Goal: Transaction & Acquisition: Purchase product/service

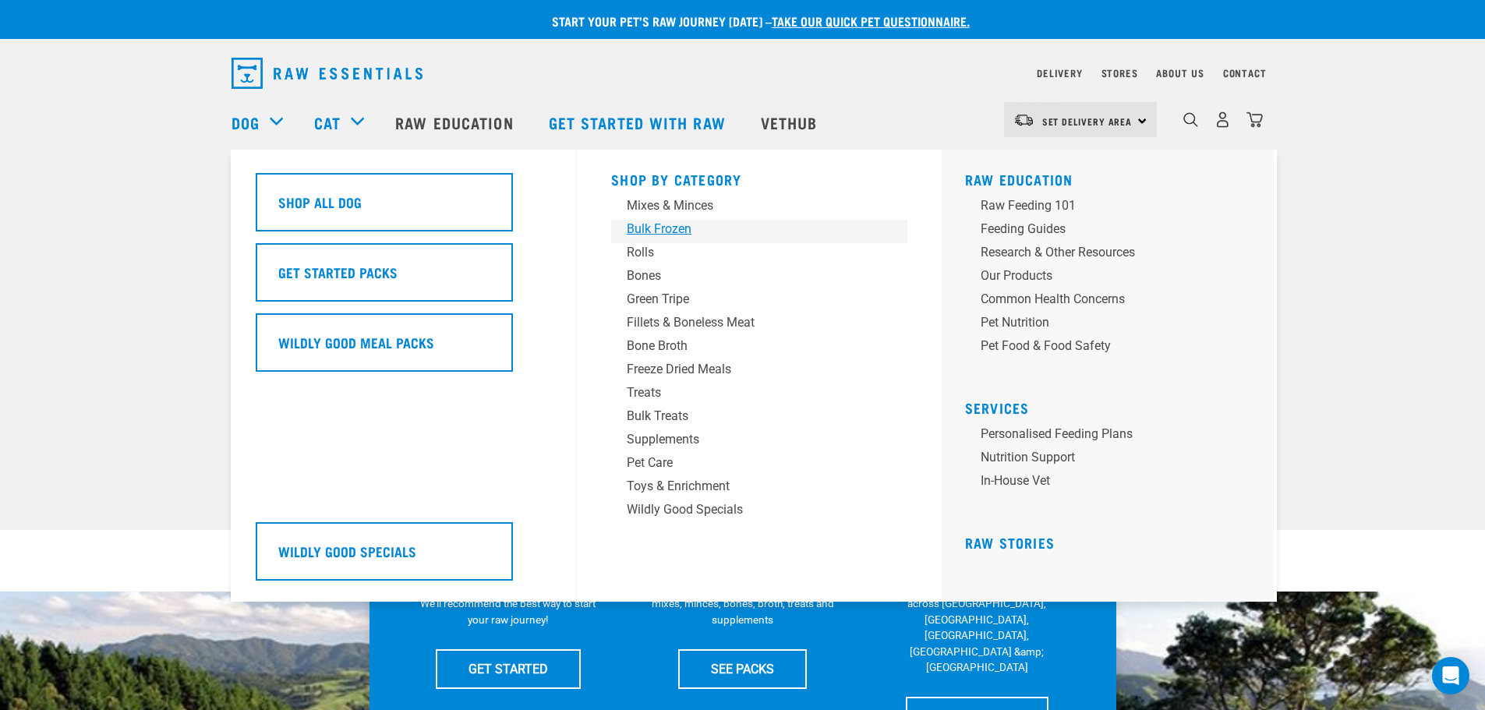
click at [673, 233] on div "Bulk Frozen" at bounding box center [748, 229] width 243 height 19
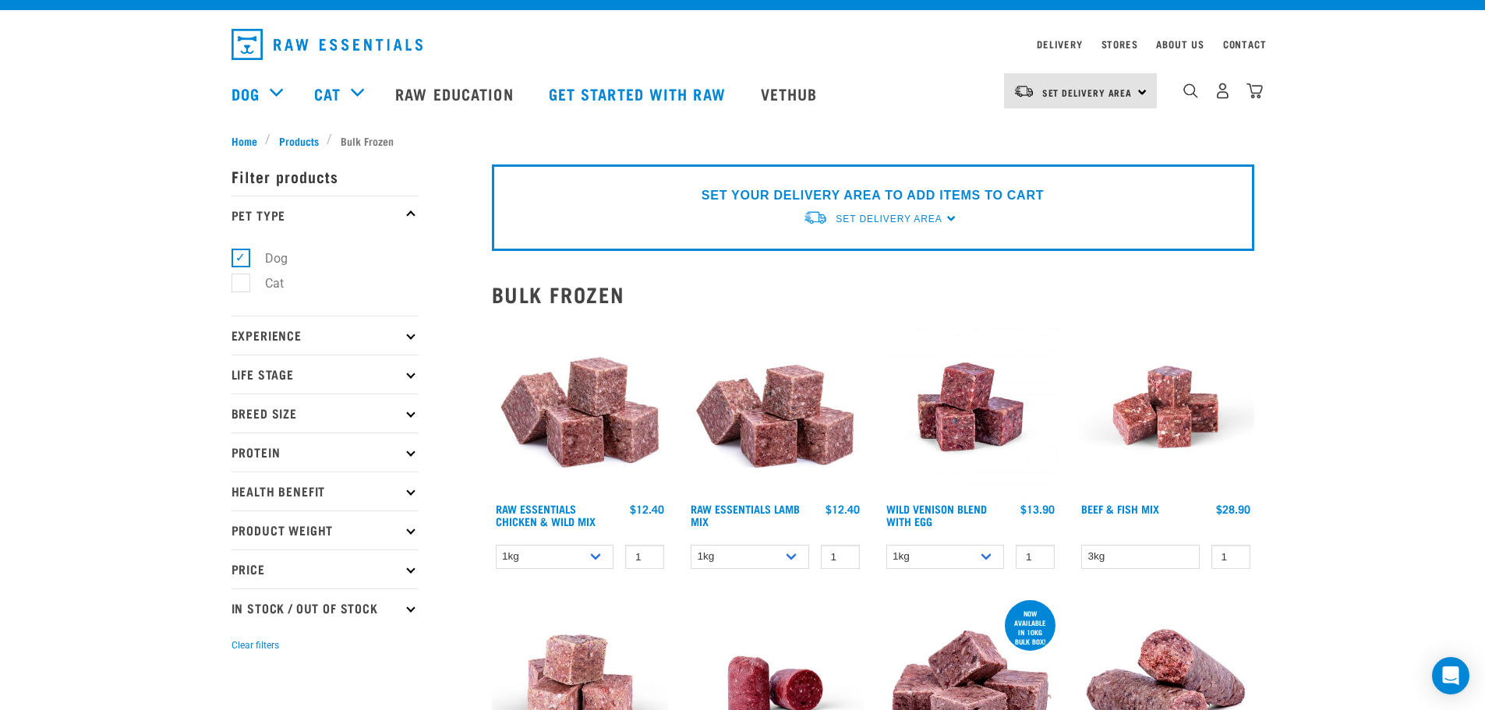
scroll to position [78, 0]
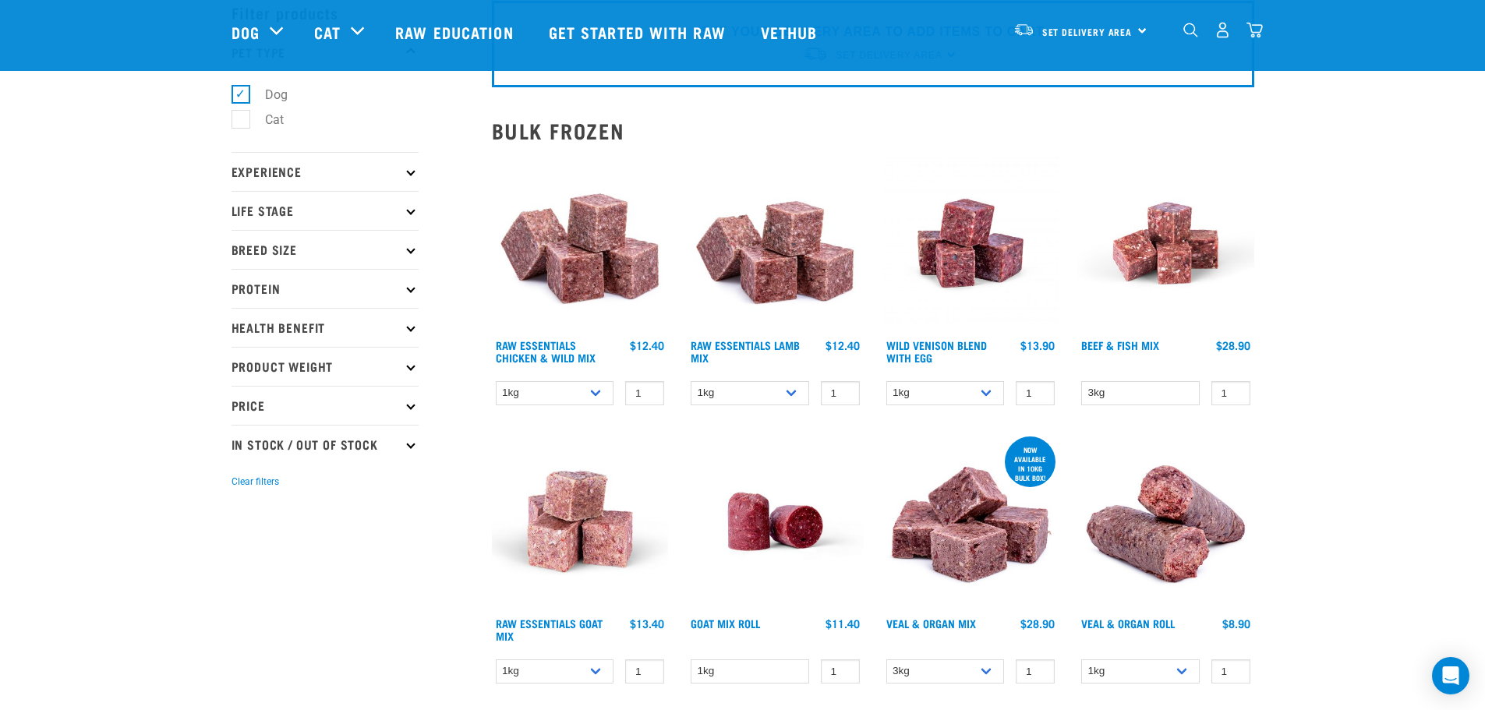
click at [413, 285] on p "Protein" at bounding box center [325, 288] width 187 height 39
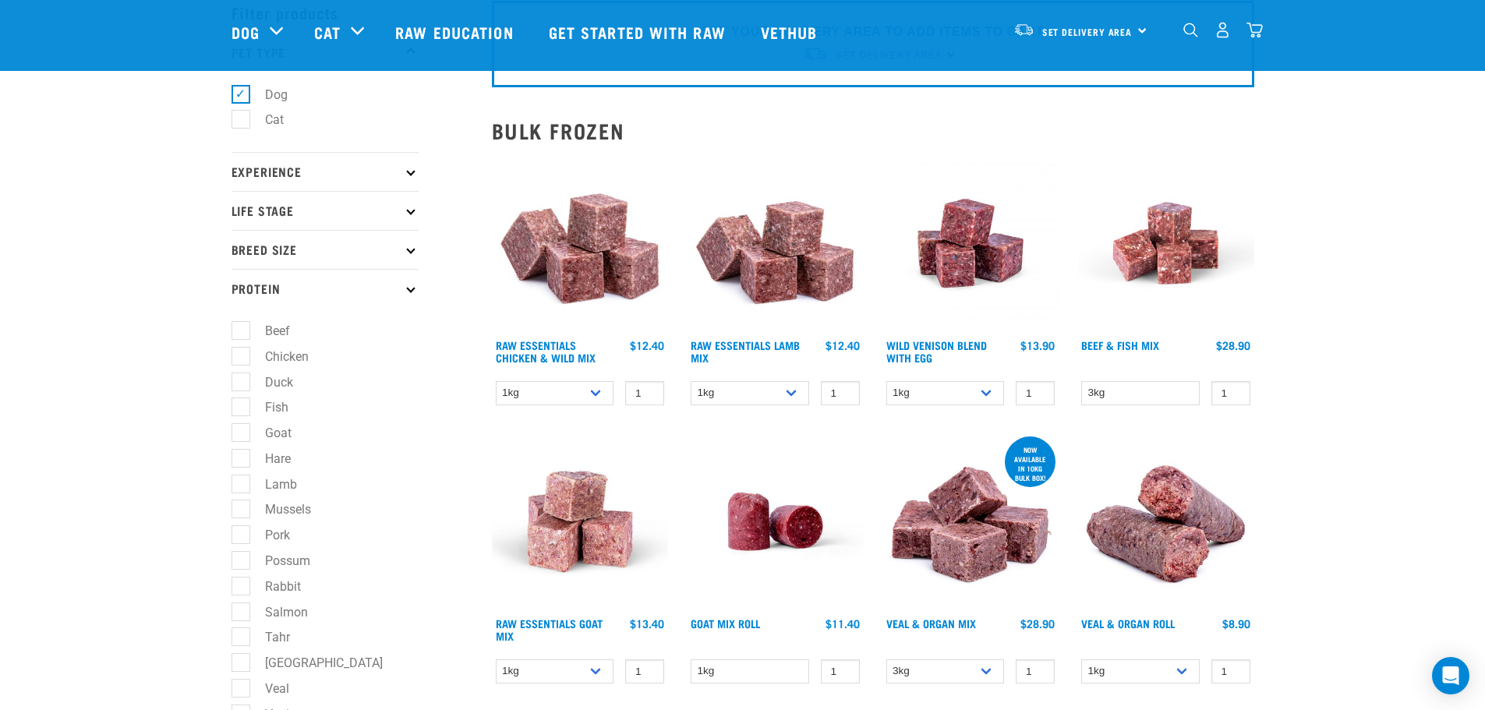
click at [240, 327] on label "Beef" at bounding box center [268, 330] width 56 height 19
click at [238, 327] on input "Beef" at bounding box center [237, 329] width 10 height 10
checkbox input "true"
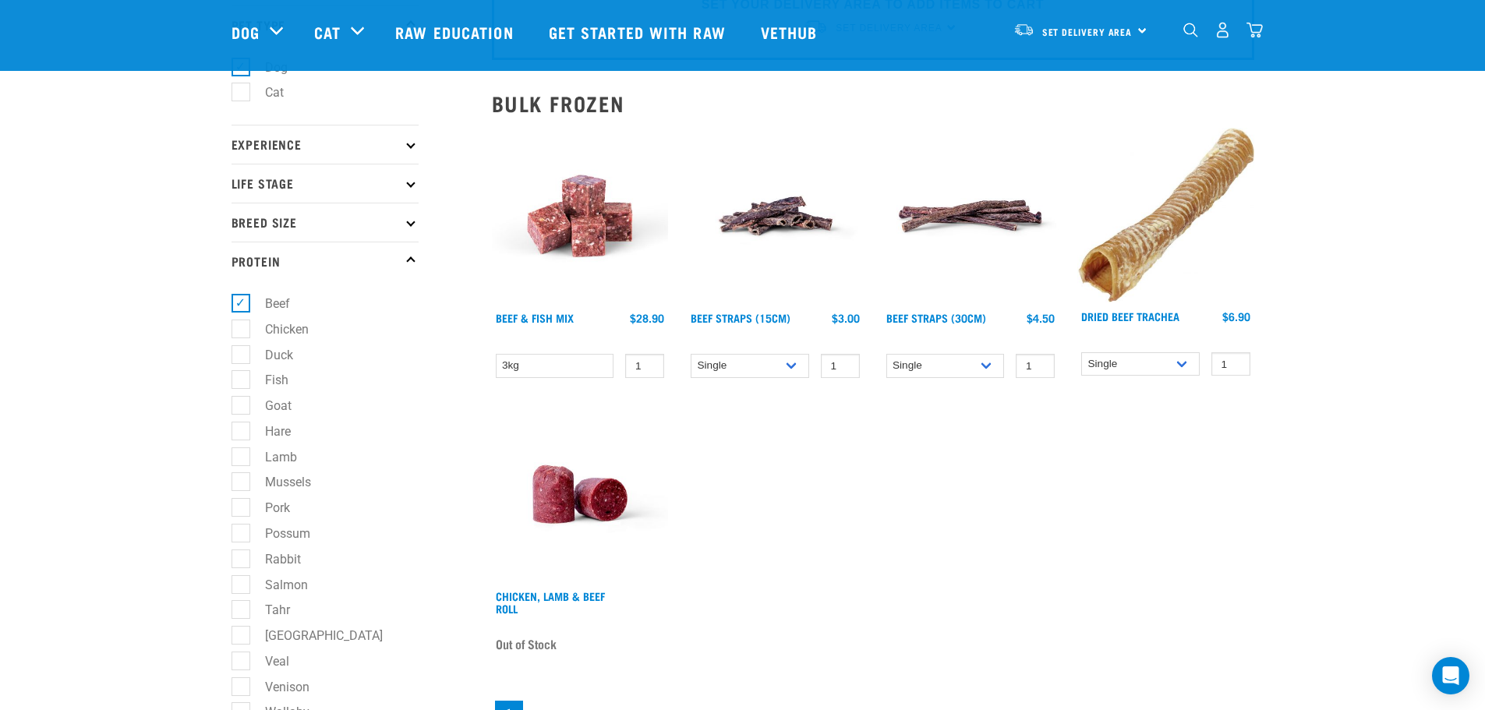
scroll to position [78, 0]
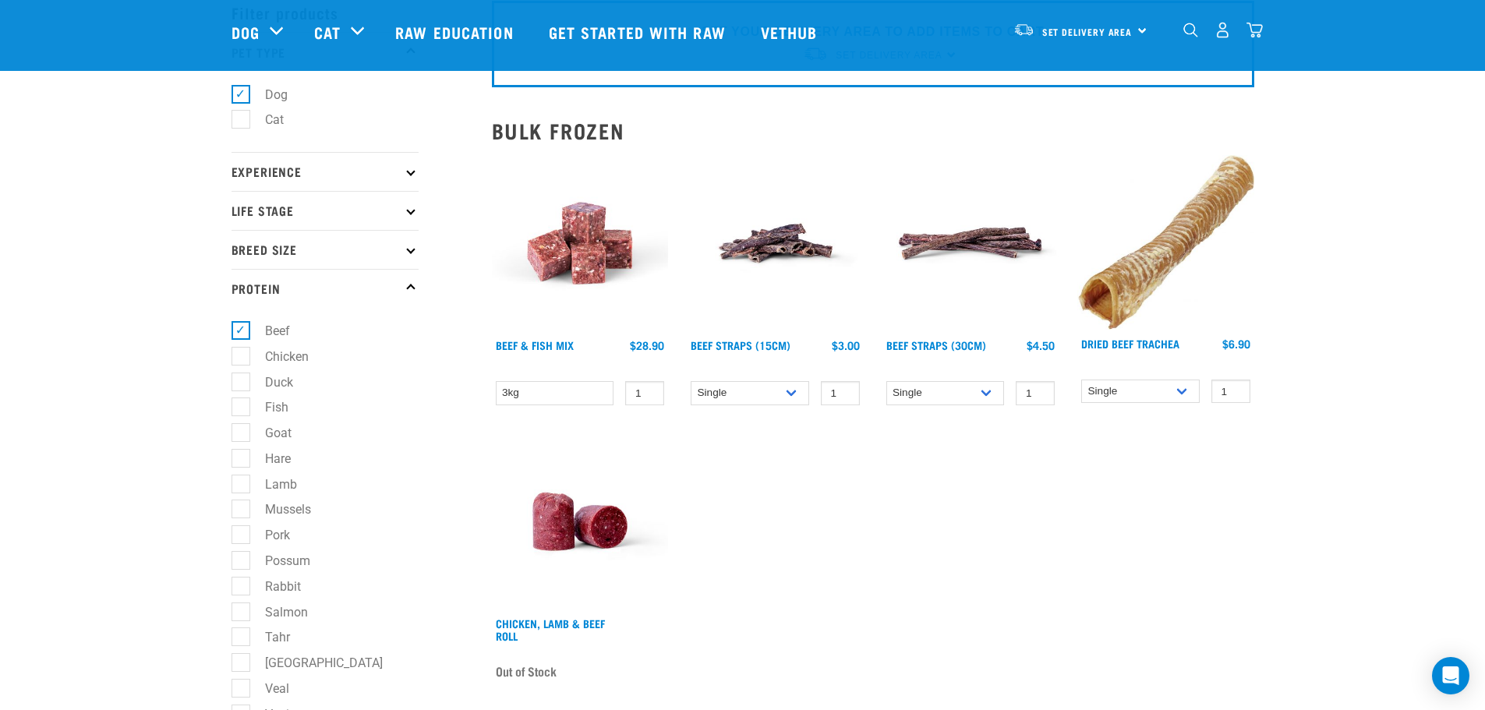
click at [242, 331] on label "Beef" at bounding box center [268, 330] width 56 height 19
click at [242, 331] on input "Beef" at bounding box center [237, 329] width 10 height 10
checkbox input "false"
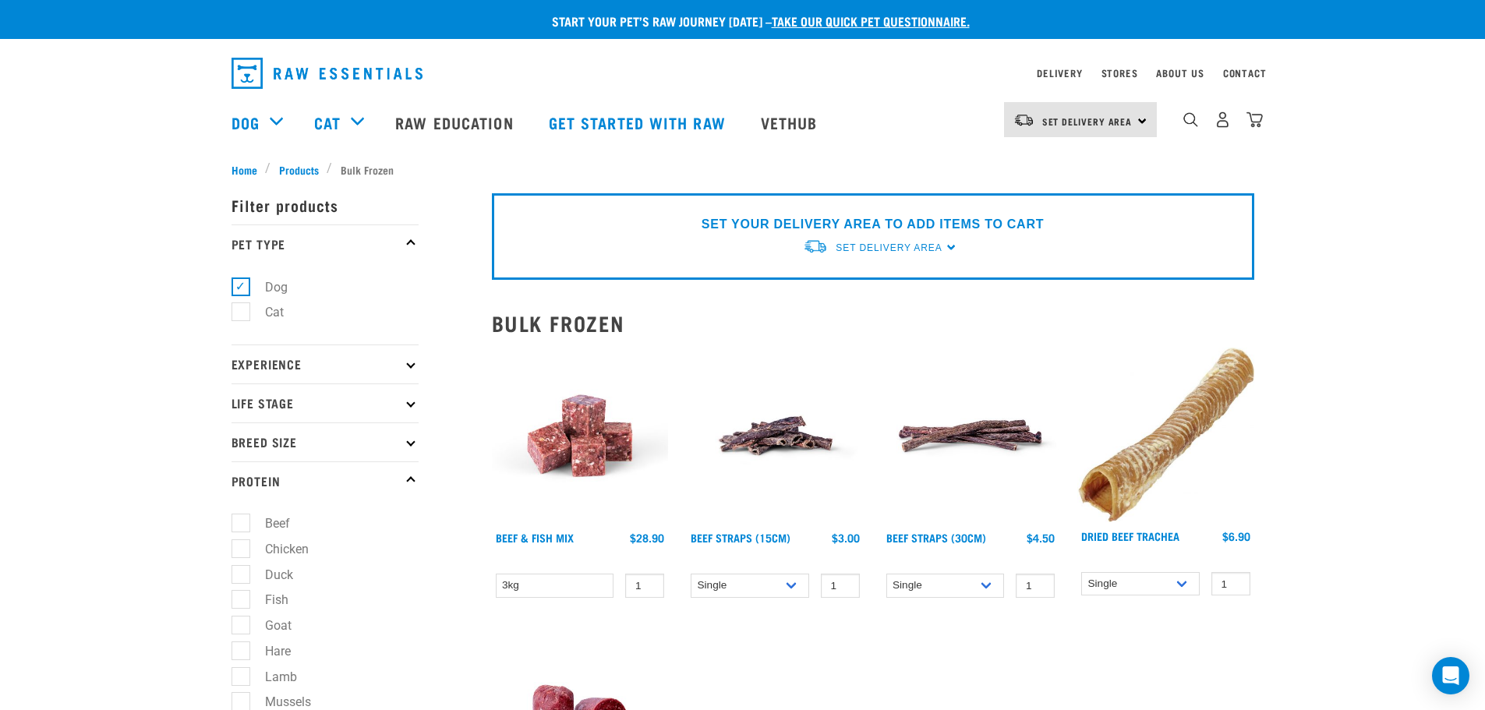
click at [292, 168] on div "× Filter products Pet Type Dog Cat Experience New Raw Feeder Experienced Raw Fe…" at bounding box center [352, 669] width 260 height 1003
click at [302, 168] on div "× Filter products Pet Type Dog Cat Experience New Raw Feeder Experienced Raw Fe…" at bounding box center [352, 669] width 260 height 1003
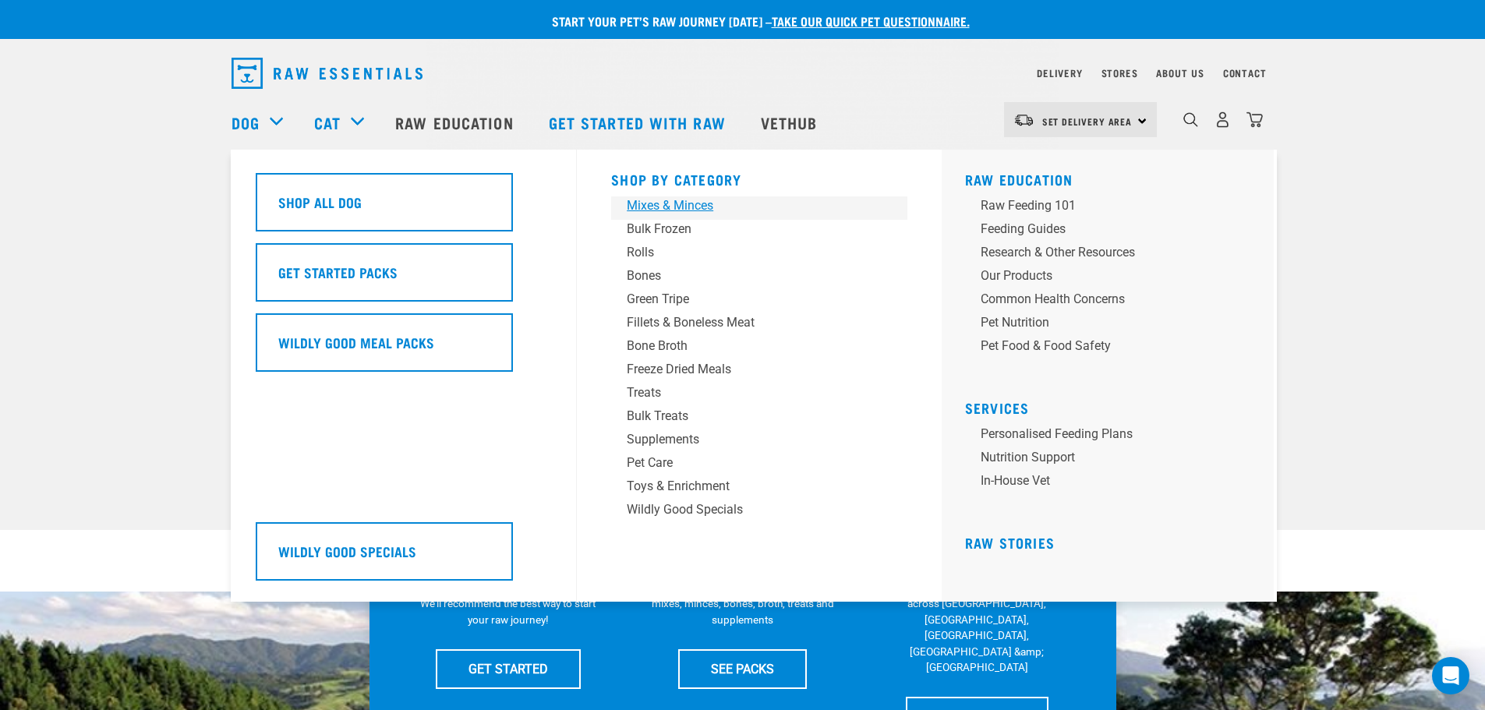
click at [649, 205] on div "Mixes & Minces" at bounding box center [748, 205] width 243 height 19
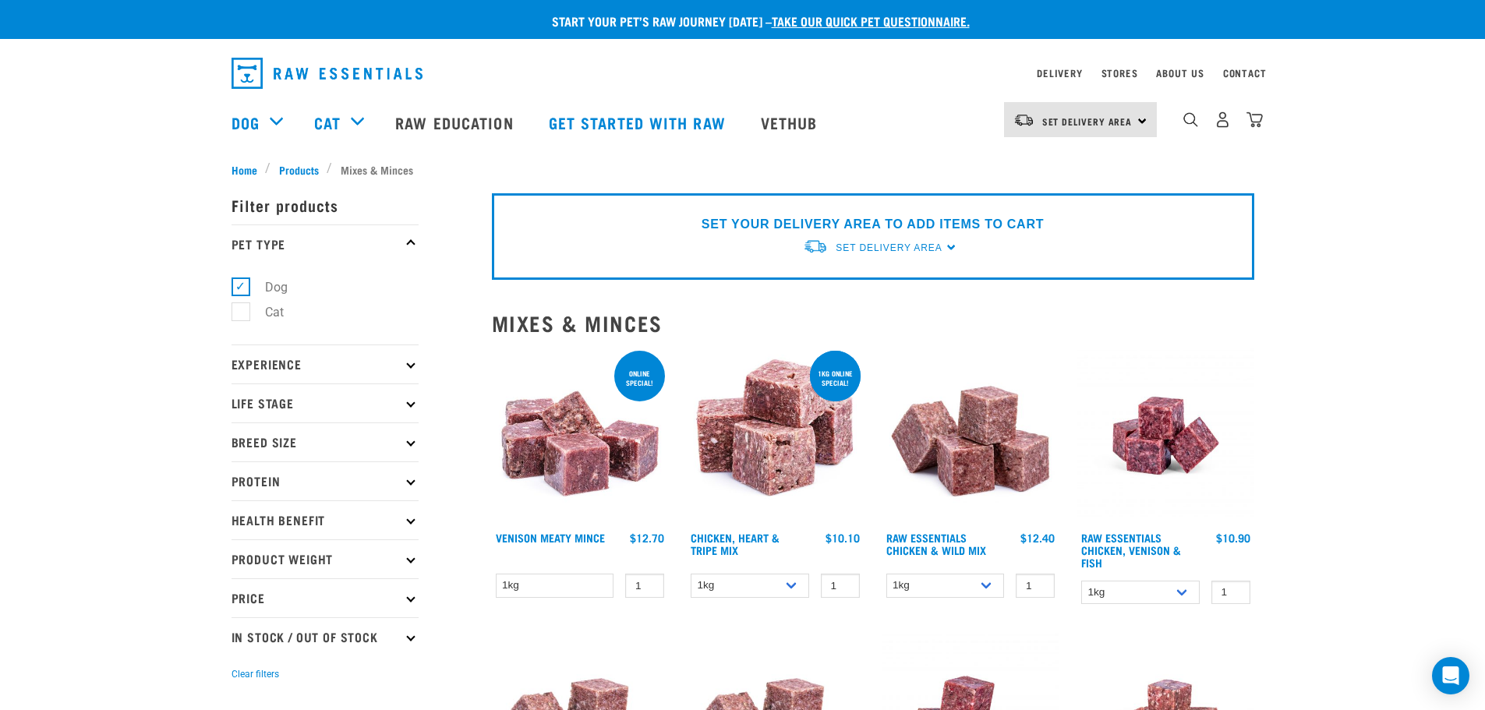
click at [391, 484] on p "Protein" at bounding box center [325, 480] width 187 height 39
click at [274, 523] on label "Beef" at bounding box center [268, 523] width 56 height 19
click at [242, 523] on input "Beef" at bounding box center [237, 521] width 10 height 10
checkbox input "true"
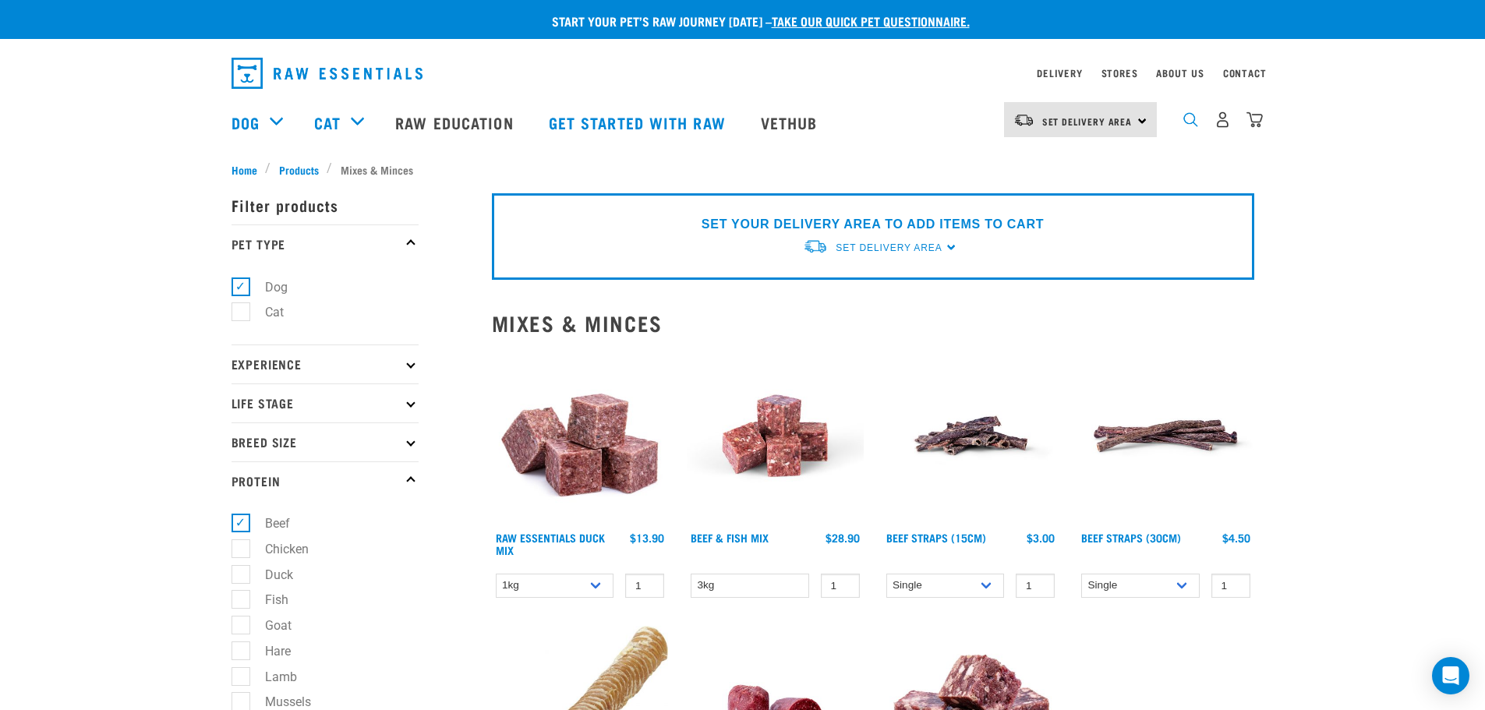
click at [1183, 124] on img "dropdown navigation" at bounding box center [1190, 119] width 15 height 15
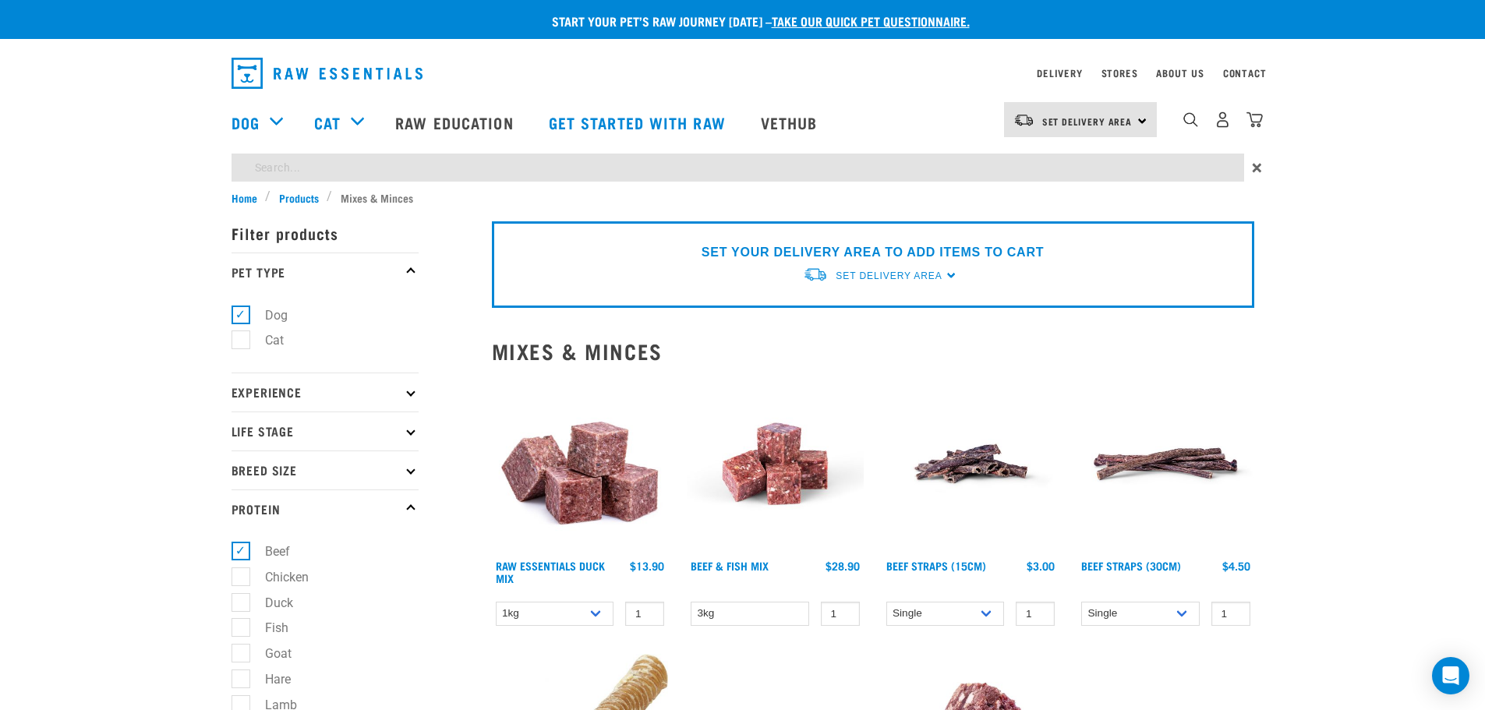
click at [784, 175] on input "search" at bounding box center [738, 168] width 1013 height 28
type input "beef [PERSON_NAME]"
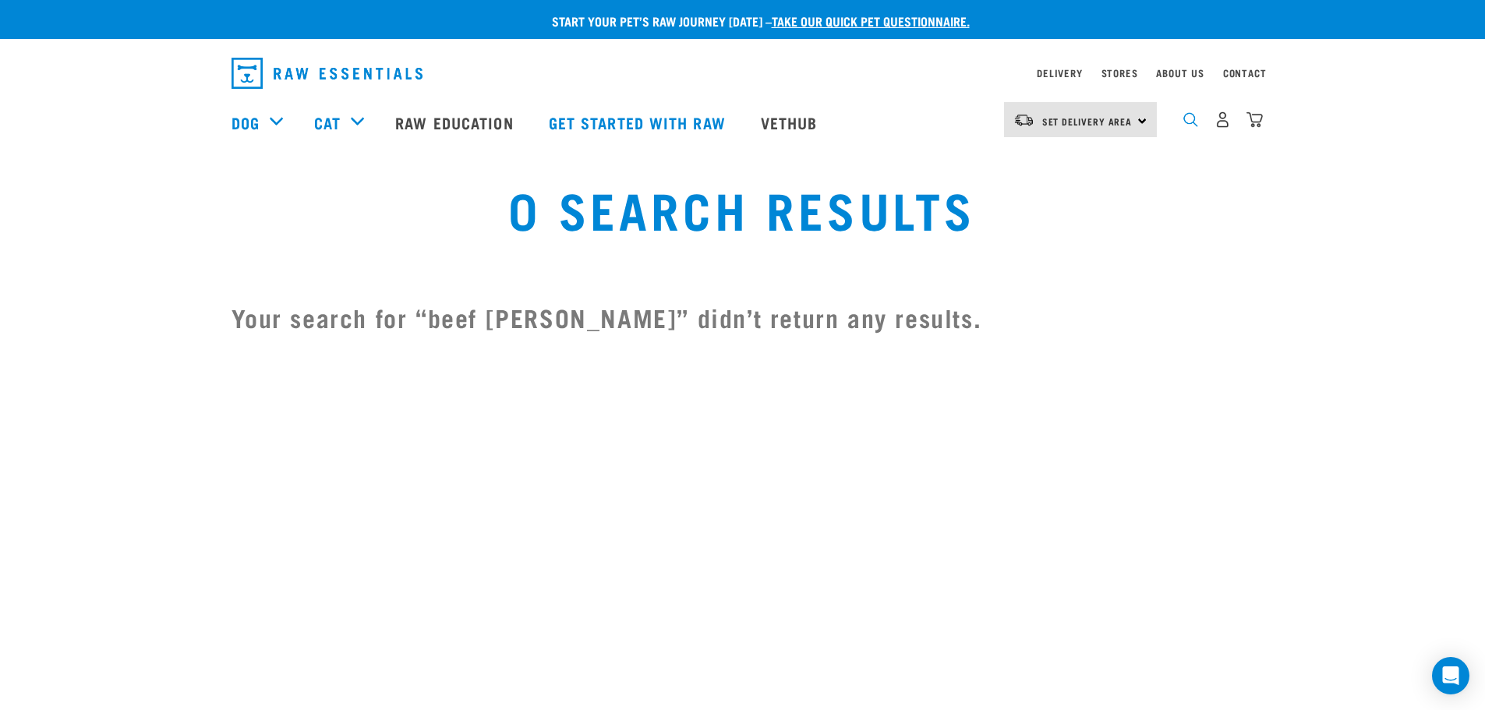
click at [1193, 118] on img "dropdown navigation" at bounding box center [1190, 119] width 15 height 15
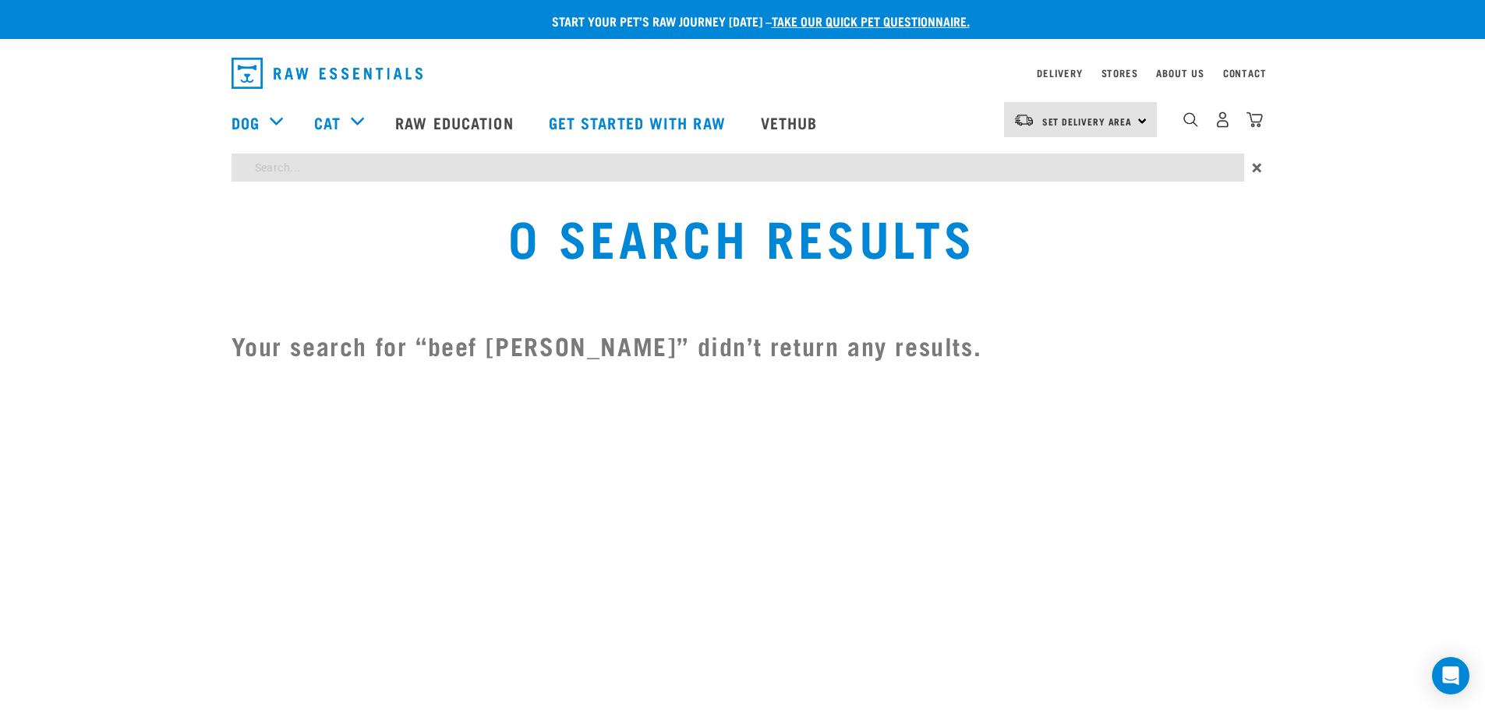
click at [338, 176] on input "search" at bounding box center [738, 168] width 1013 height 28
type input "beef monce"
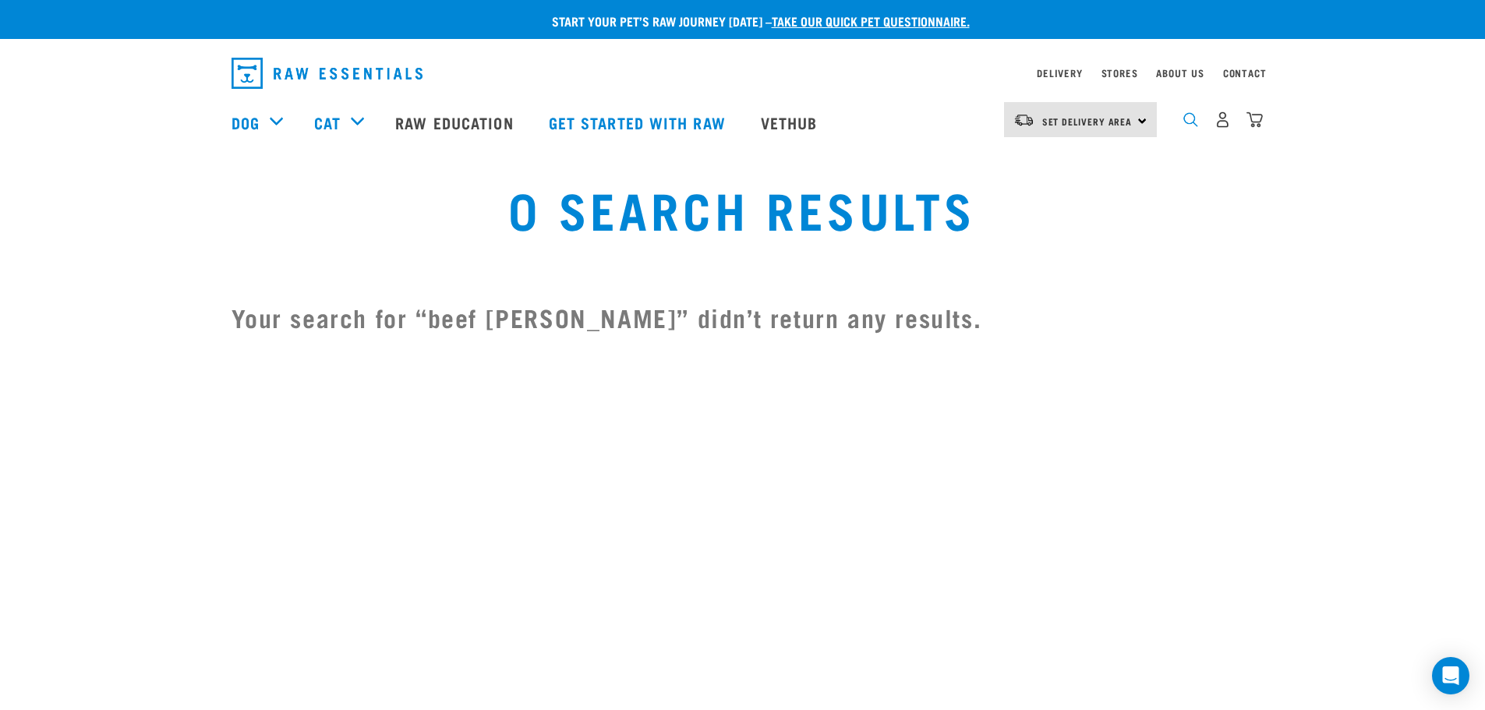
click at [1185, 126] on img "dropdown navigation" at bounding box center [1190, 119] width 15 height 15
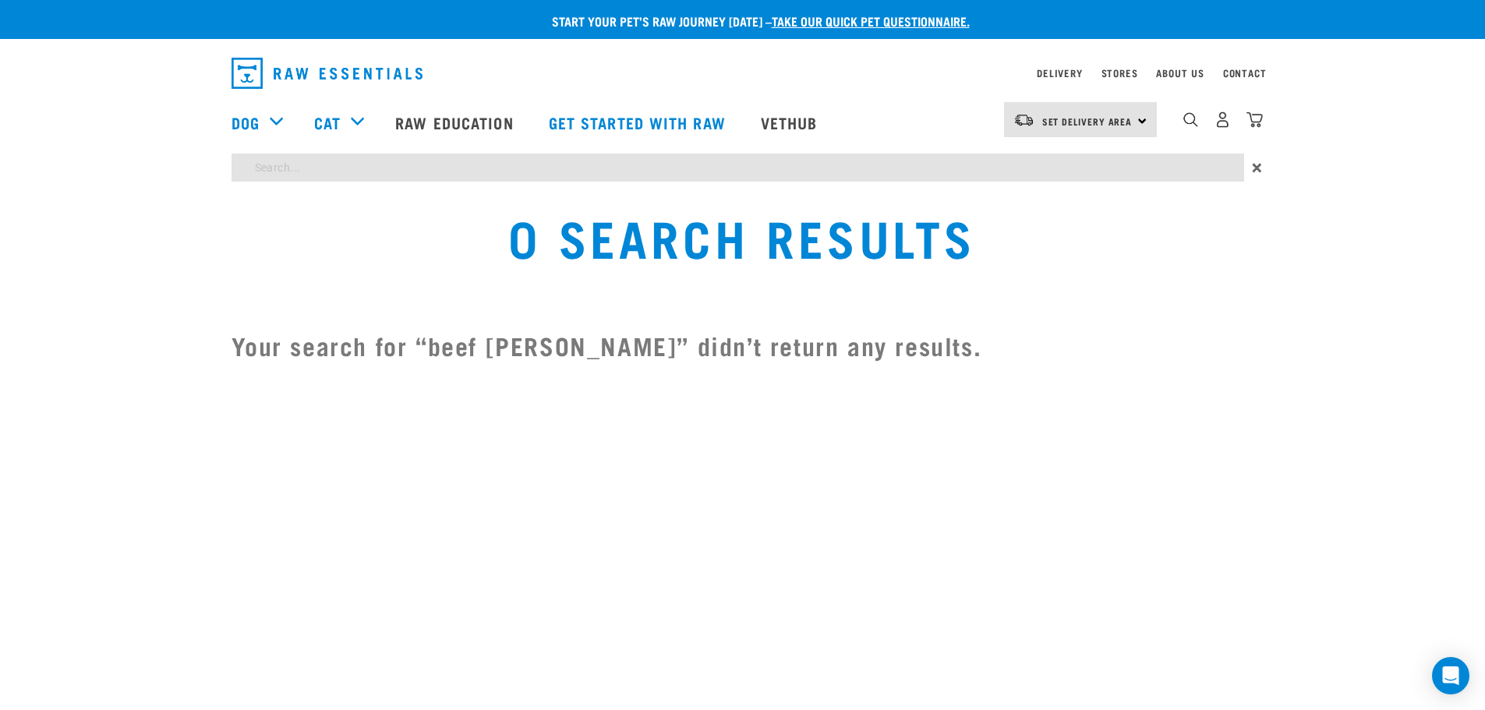
click at [313, 170] on input "search" at bounding box center [738, 168] width 1013 height 28
type input "beef mince"
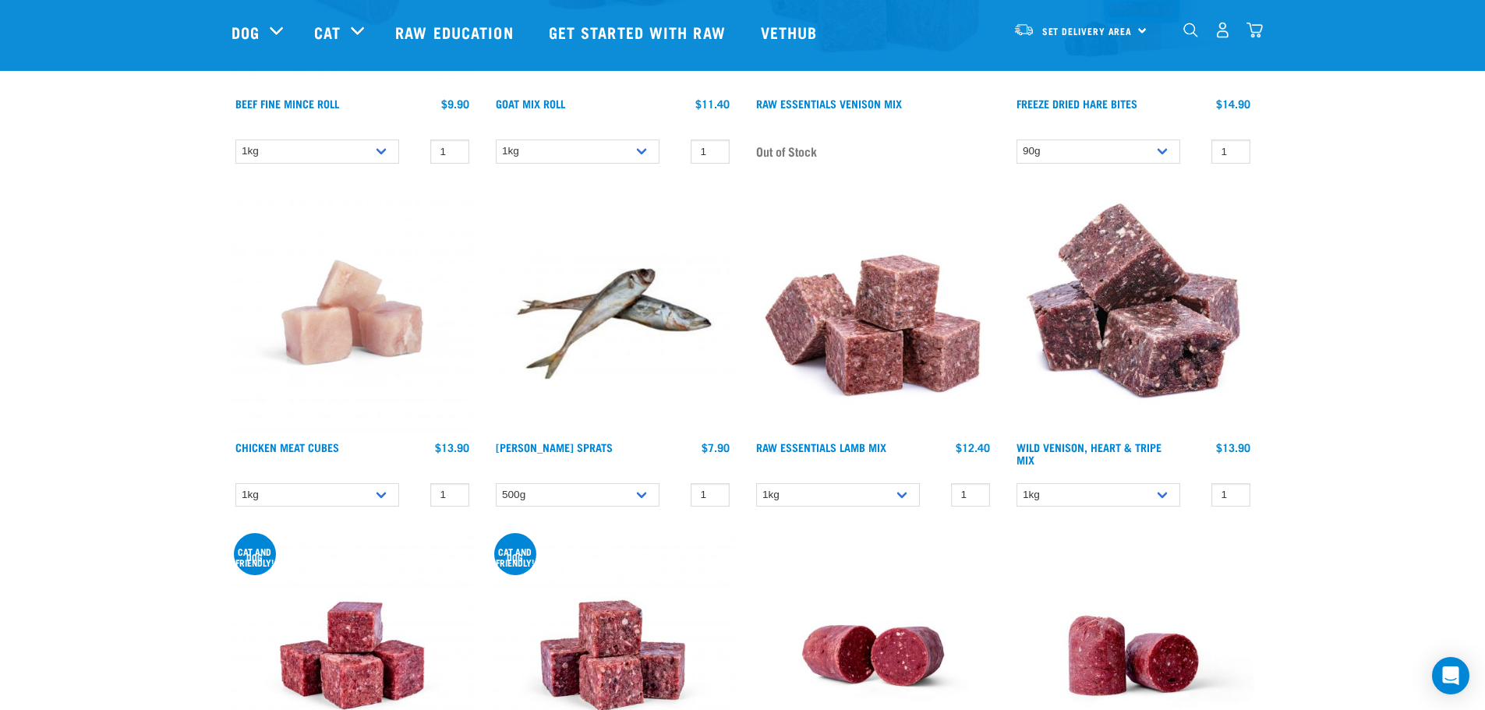
scroll to position [156, 0]
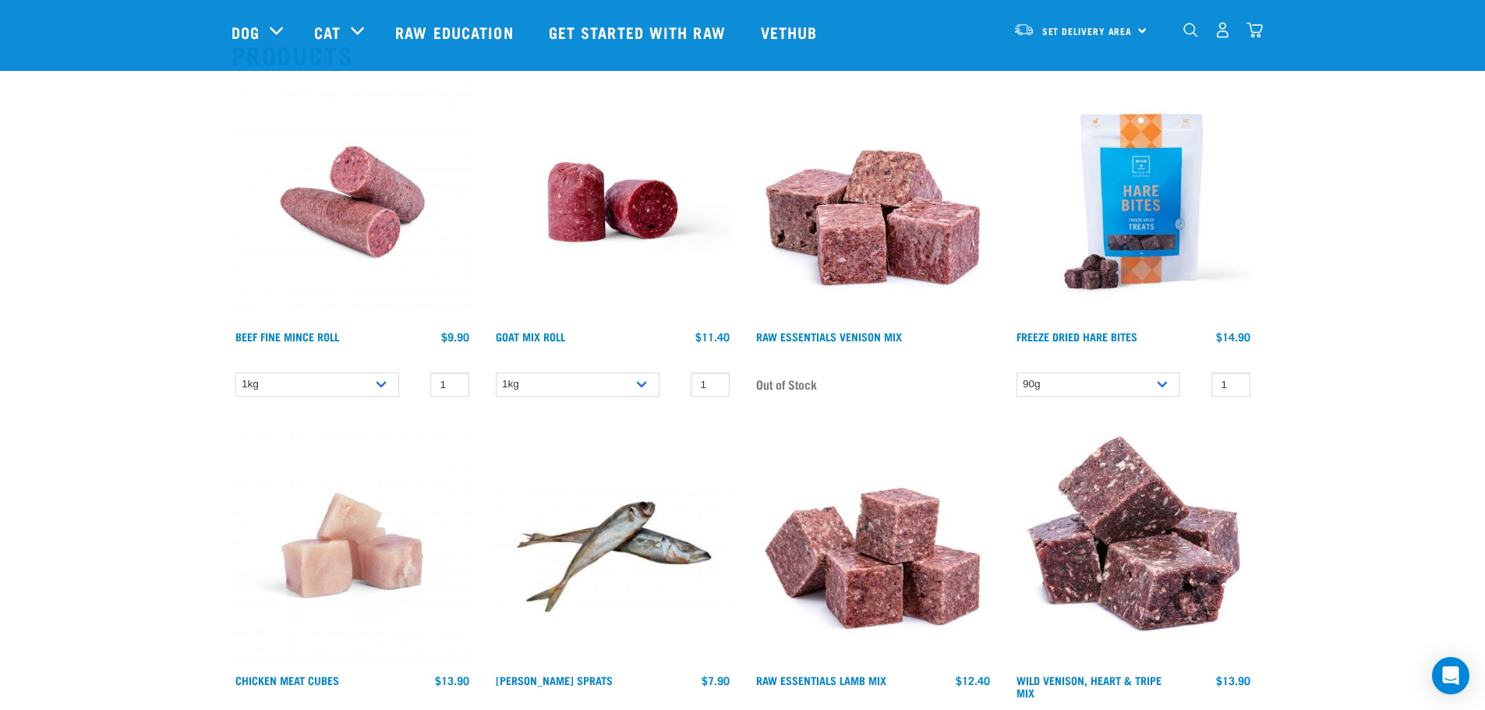
click at [388, 222] on img at bounding box center [353, 202] width 242 height 242
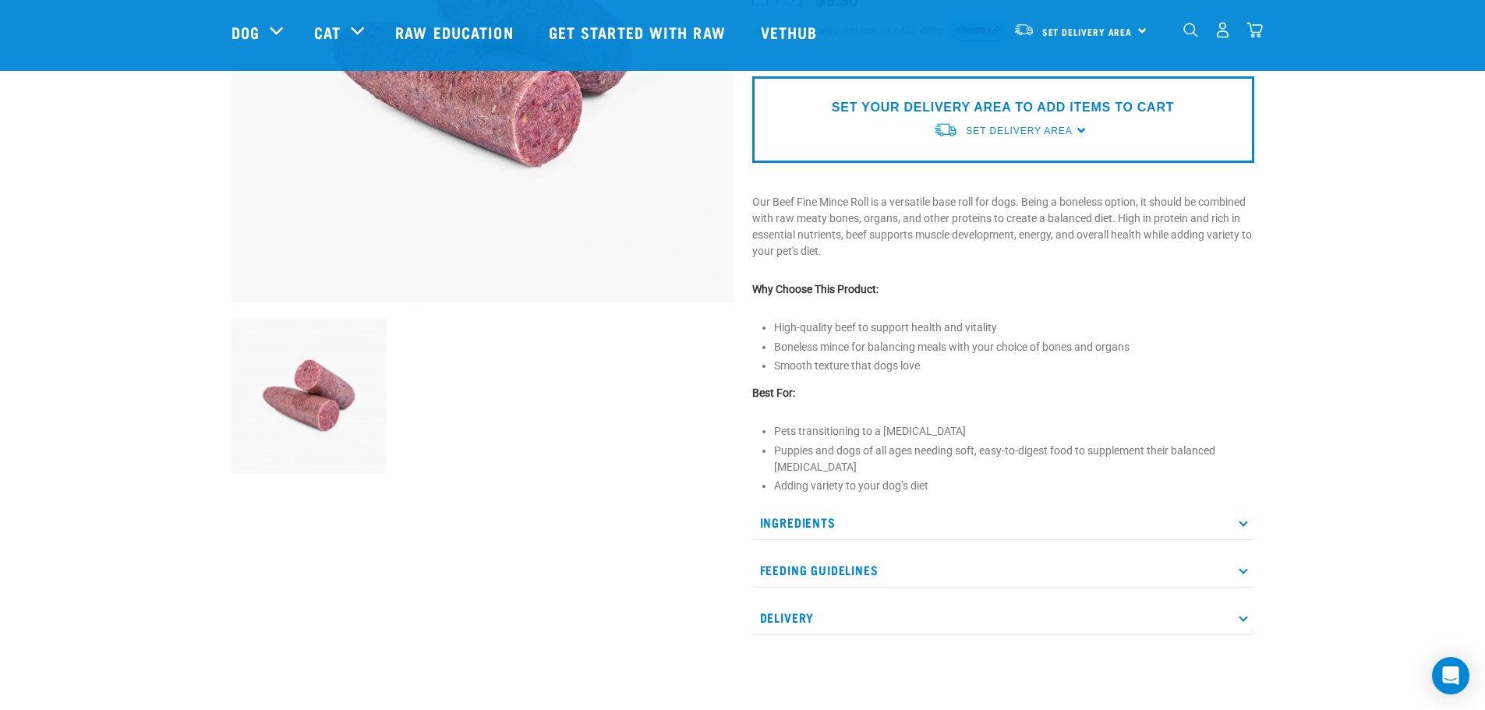
scroll to position [468, 0]
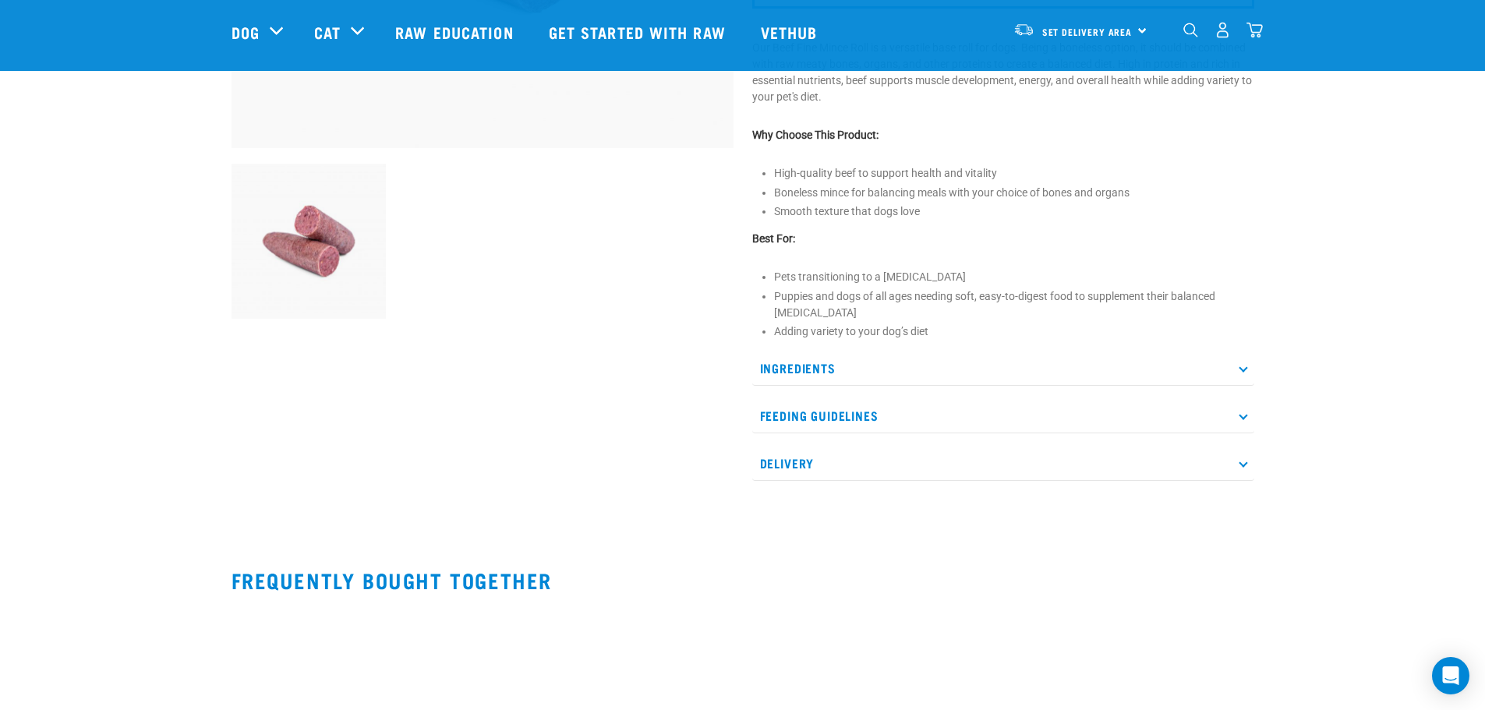
click at [901, 369] on p "Ingredients" at bounding box center [1003, 368] width 502 height 35
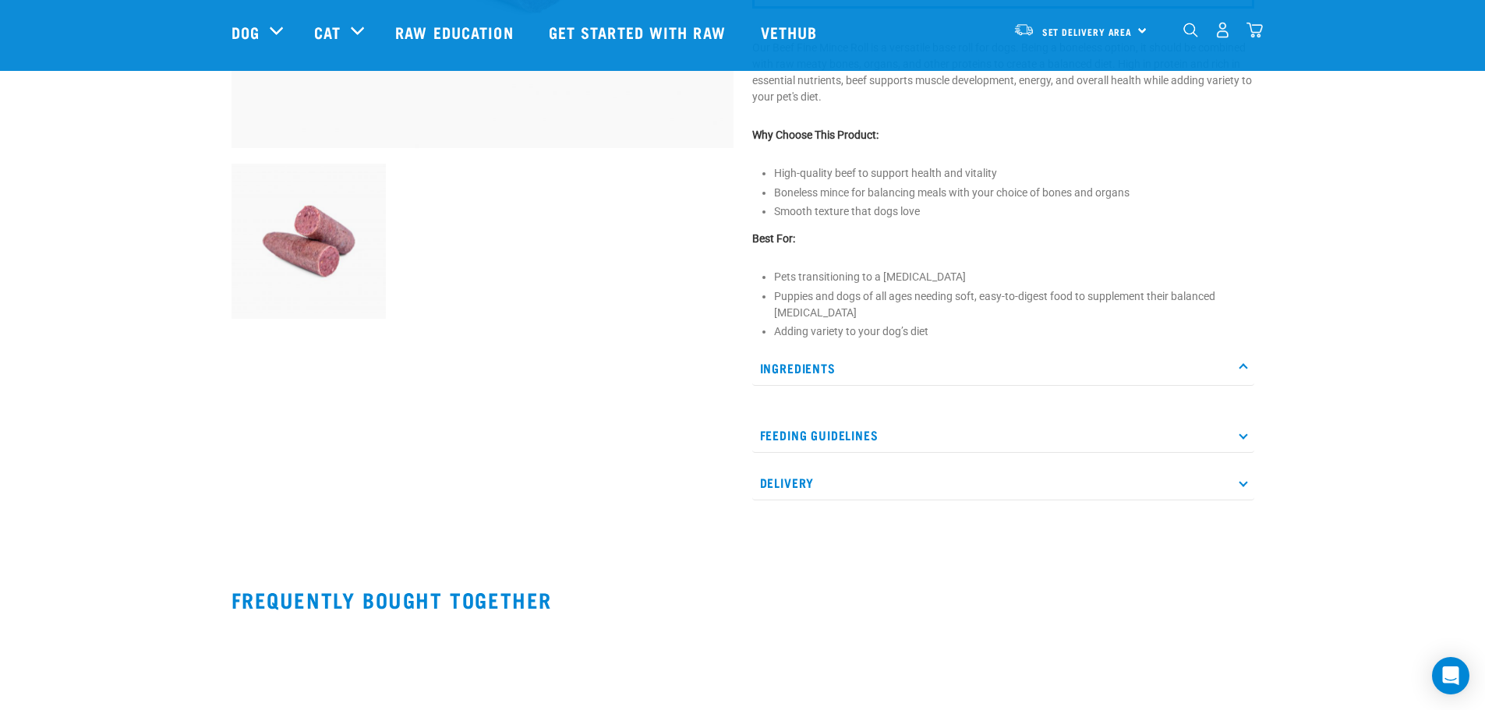
click at [901, 369] on p "Ingredients" at bounding box center [1003, 368] width 502 height 35
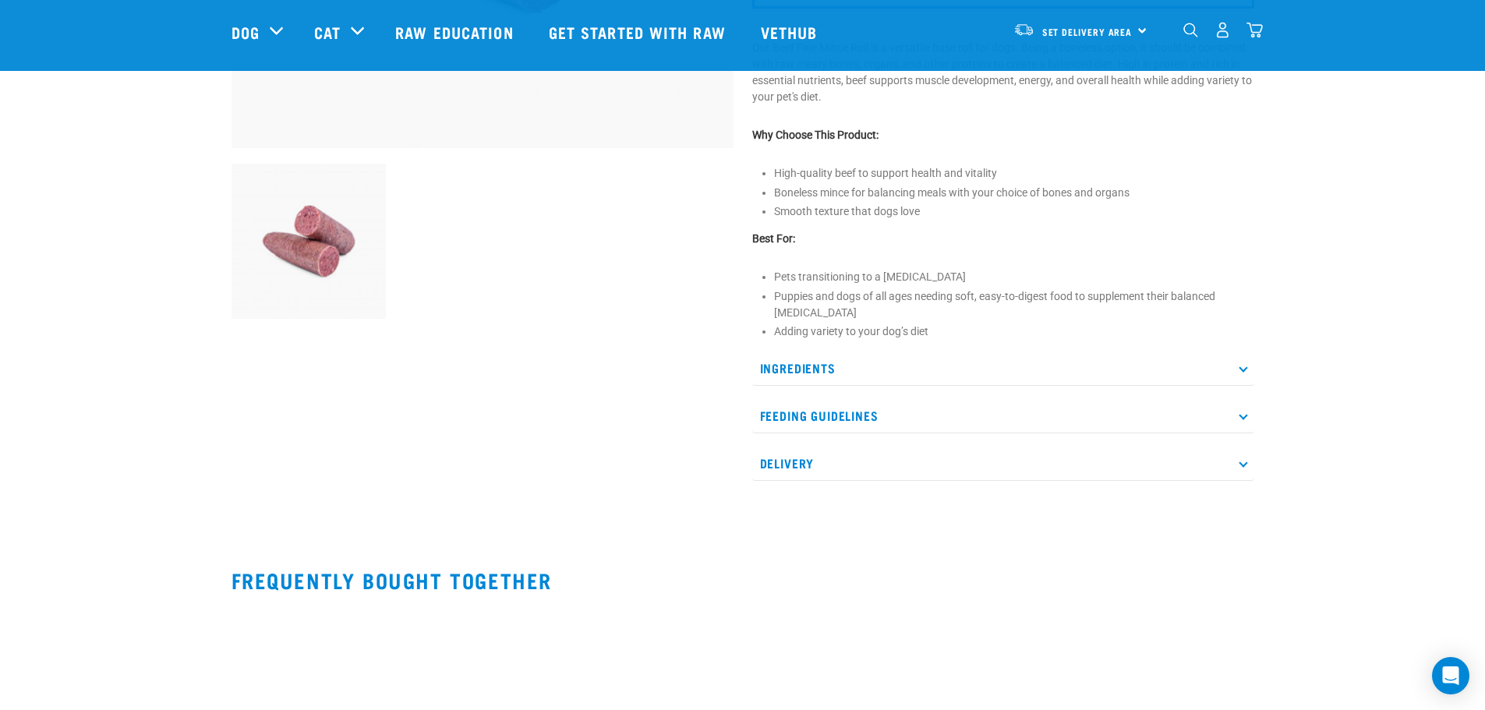
click at [901, 369] on p "Ingredients" at bounding box center [1003, 368] width 502 height 35
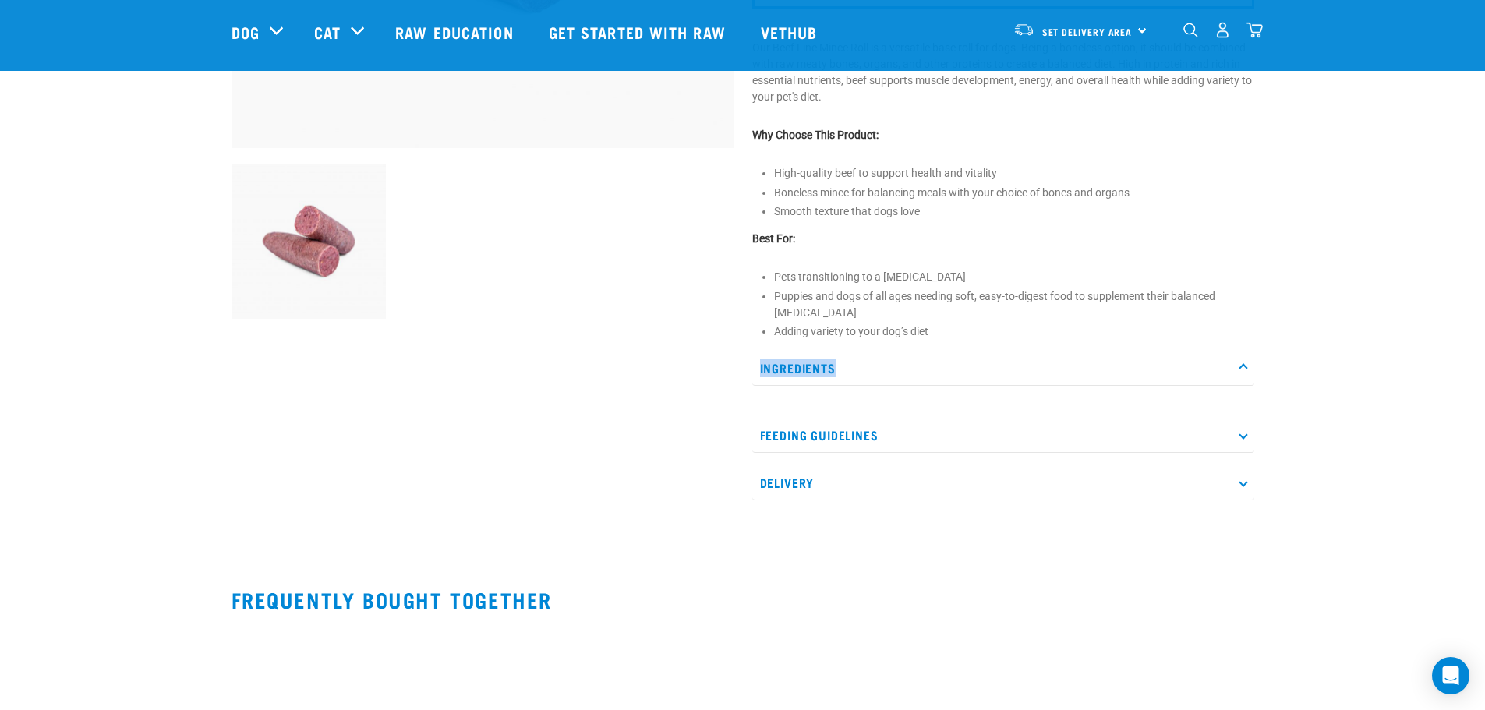
click at [901, 369] on p "Ingredients" at bounding box center [1003, 368] width 502 height 35
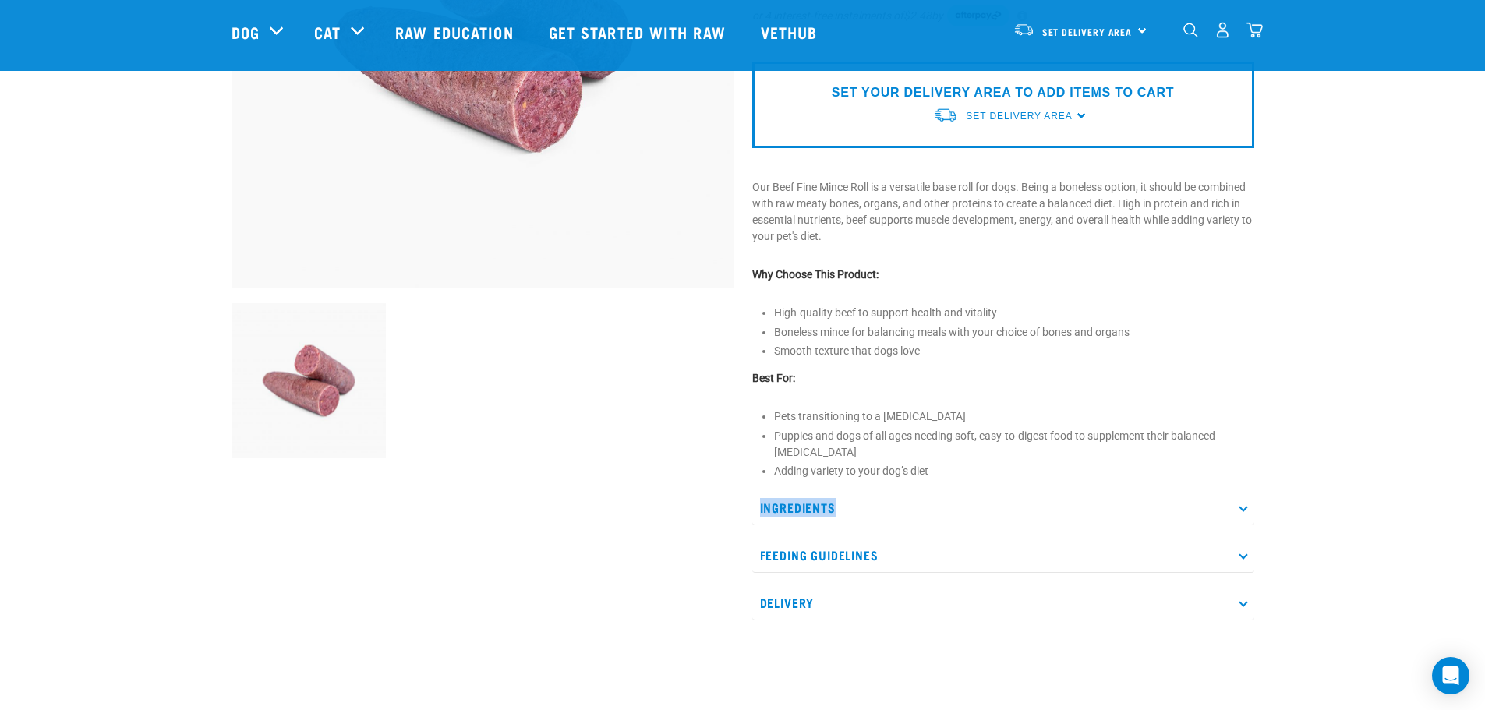
scroll to position [0, 0]
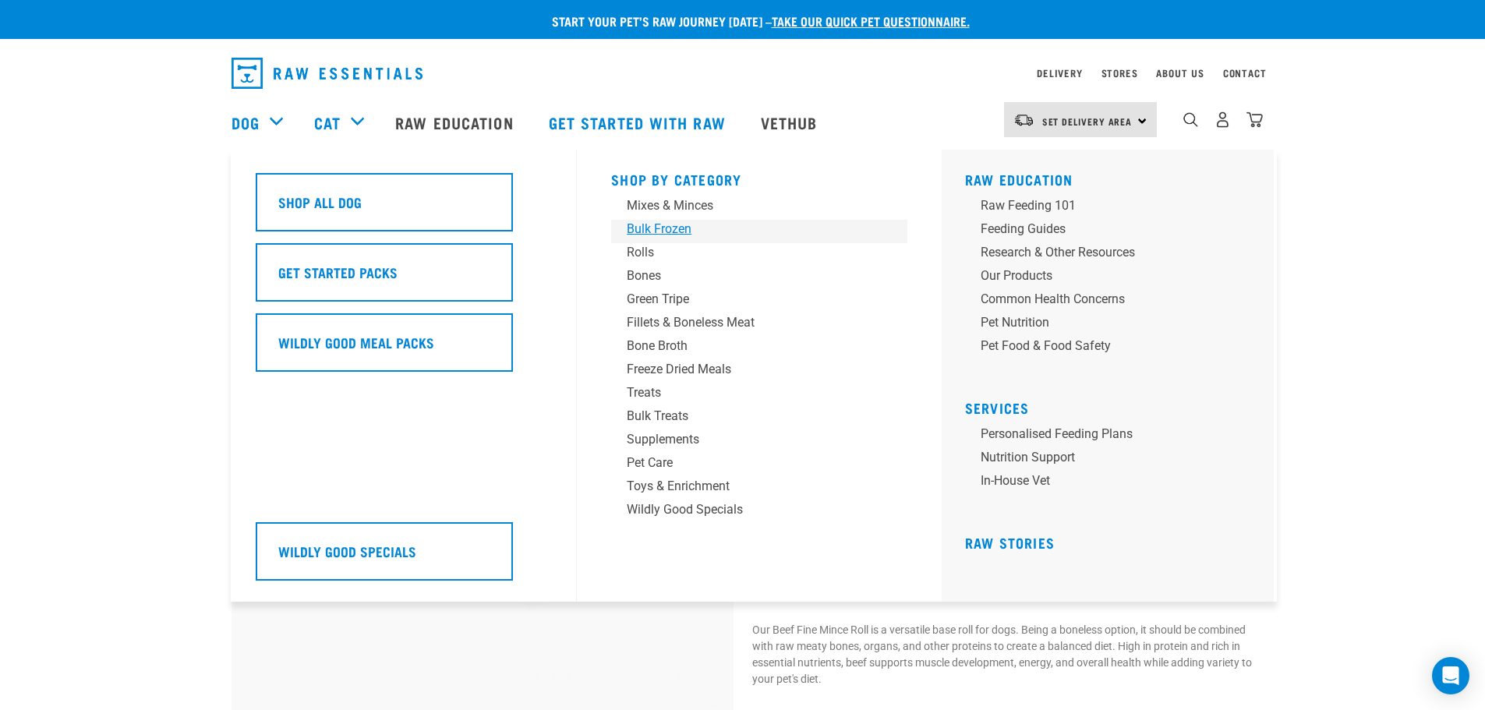
click at [629, 229] on div "Bulk Frozen" at bounding box center [748, 229] width 243 height 19
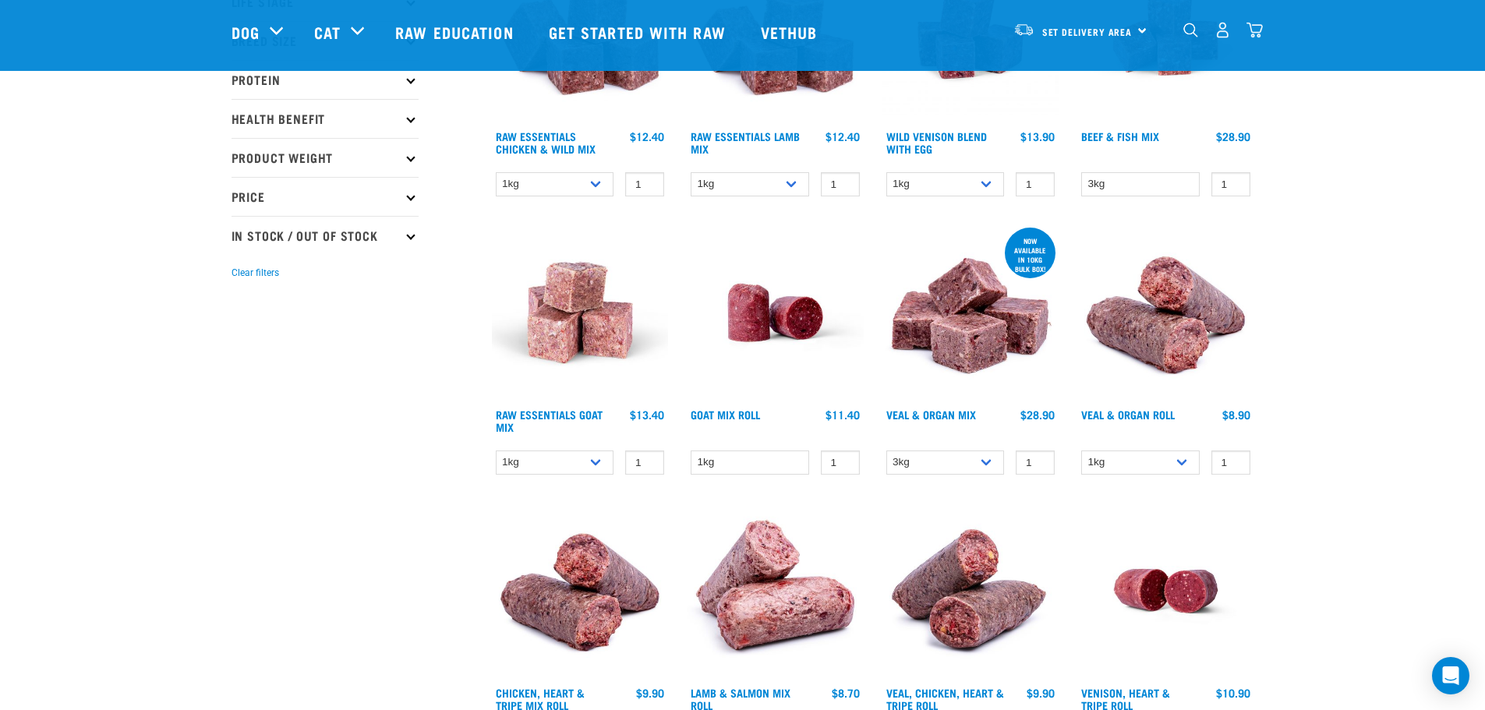
scroll to position [234, 0]
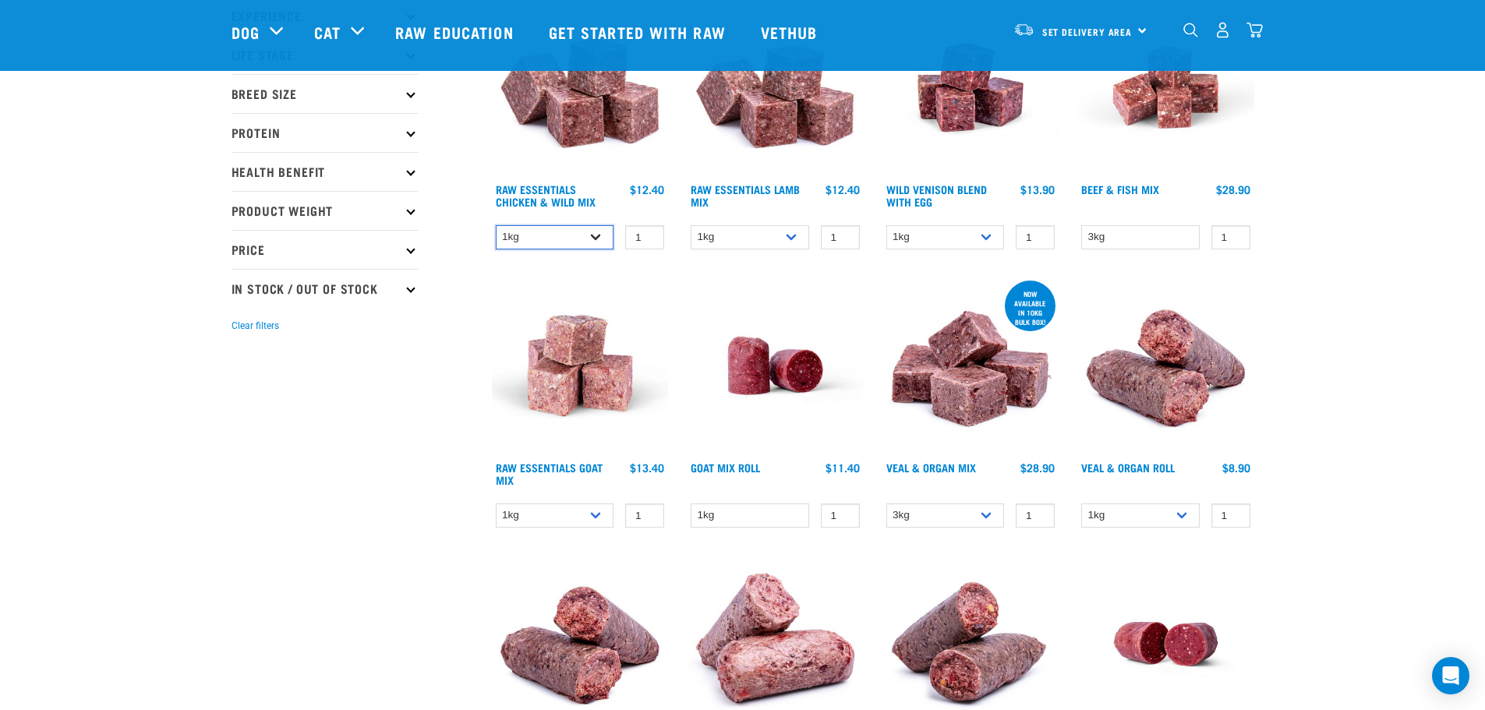
click at [593, 240] on select "1kg 3kg Bulk (10kg)" at bounding box center [555, 237] width 118 height 24
click at [593, 239] on select "1kg 3kg Bulk (10kg)" at bounding box center [555, 237] width 118 height 24
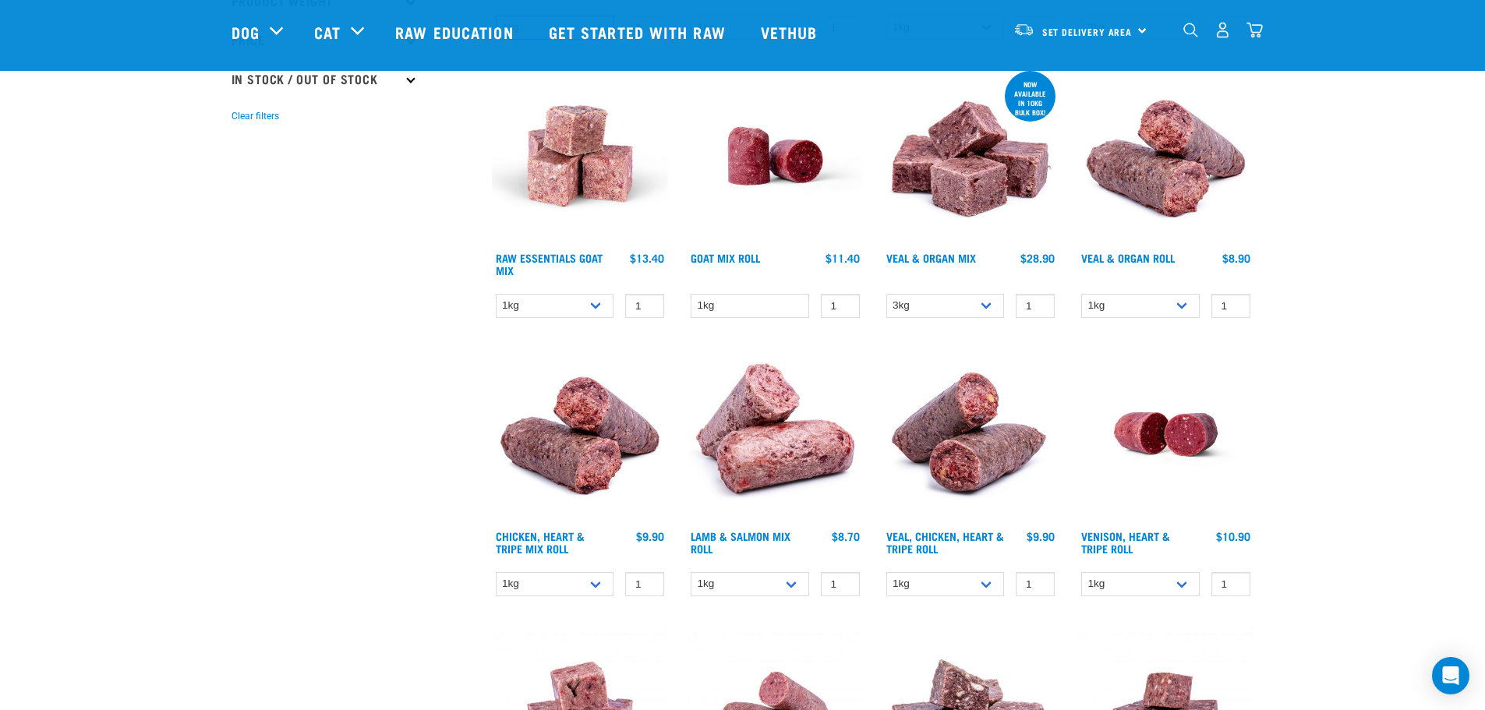
scroll to position [546, 0]
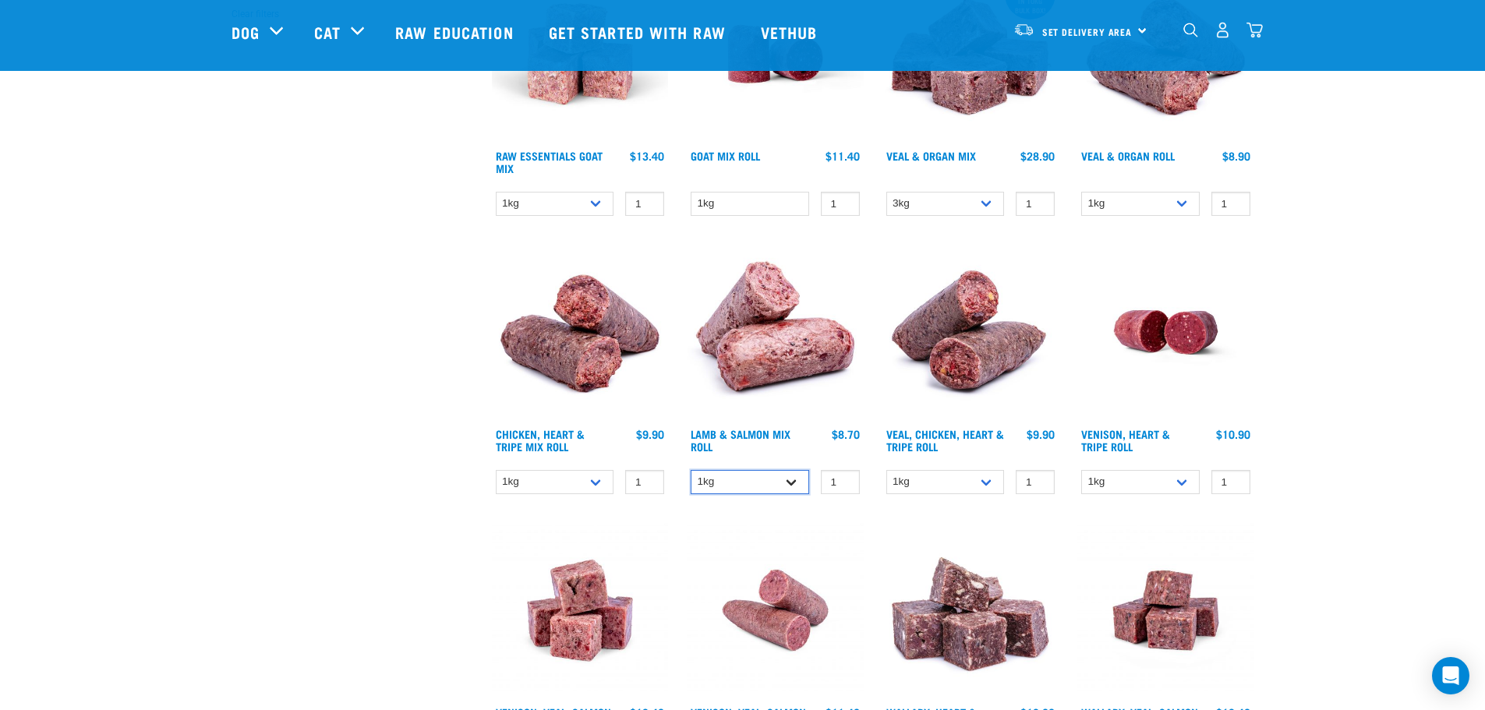
click at [787, 479] on select "1kg Bulk (10kg)" at bounding box center [750, 482] width 118 height 24
select select "913"
click at [691, 470] on select "1kg Bulk (10kg)" at bounding box center [750, 482] width 118 height 24
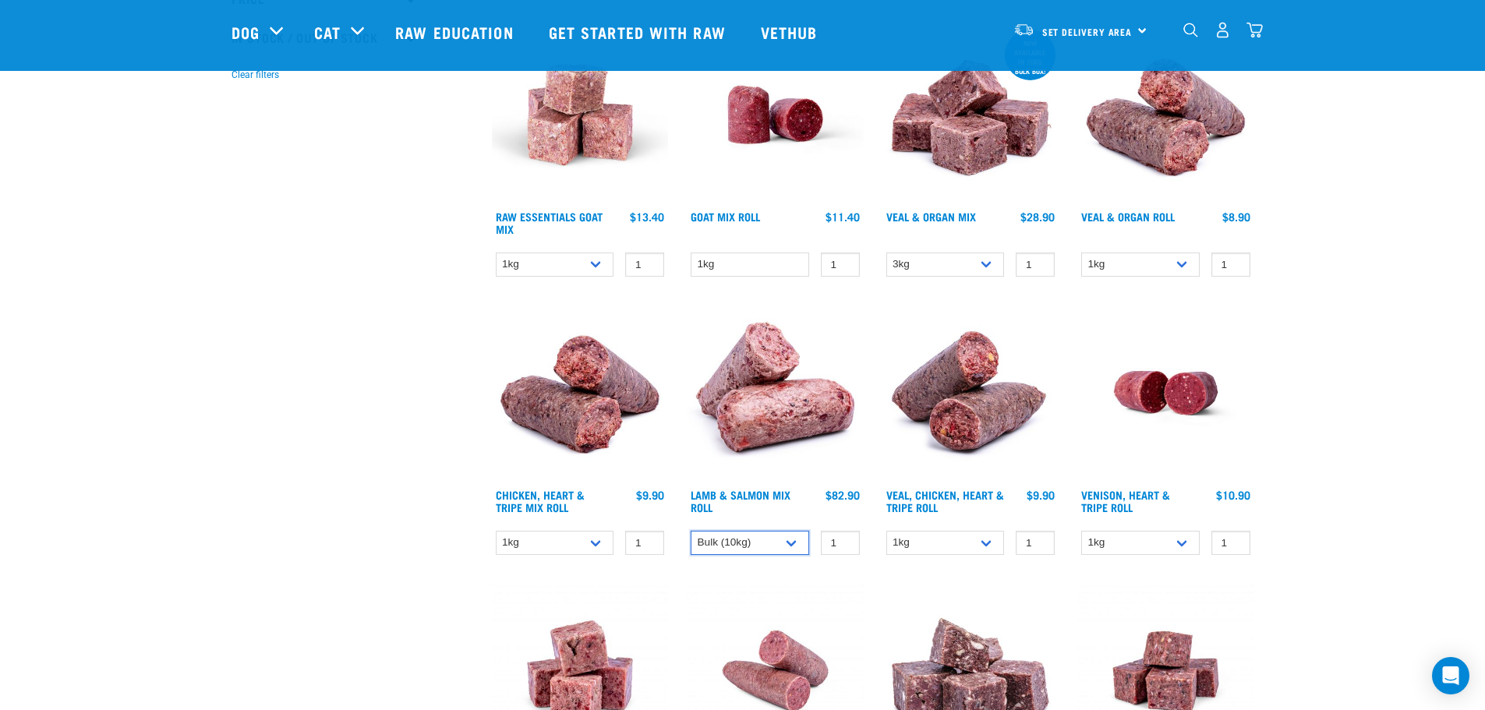
scroll to position [468, 0]
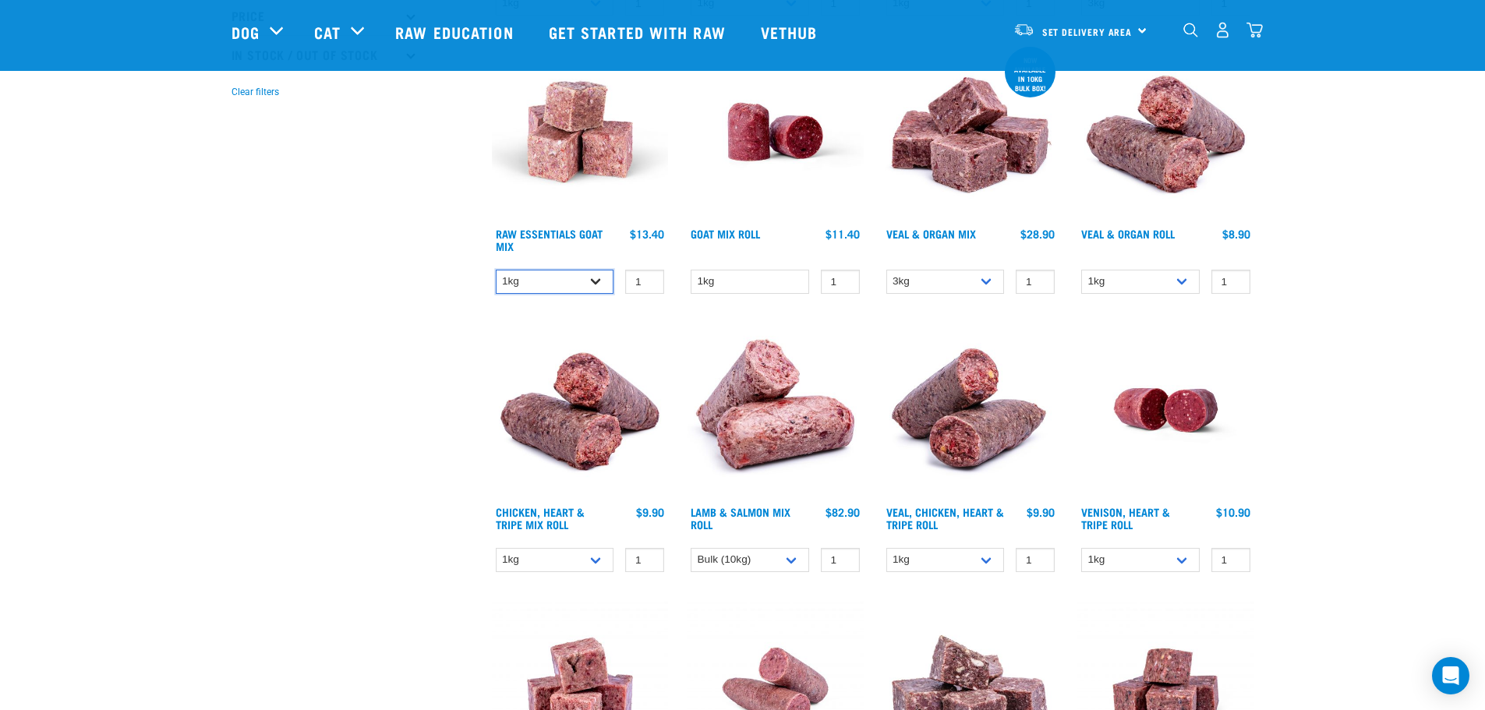
click at [597, 280] on select "1kg 3kg Bulk (10kg)" at bounding box center [555, 282] width 118 height 24
select select "344957"
click at [496, 270] on select "1kg 3kg Bulk (10kg)" at bounding box center [555, 282] width 118 height 24
click at [988, 277] on select "3kg Bulk (10kg)" at bounding box center [945, 282] width 118 height 24
select select "951"
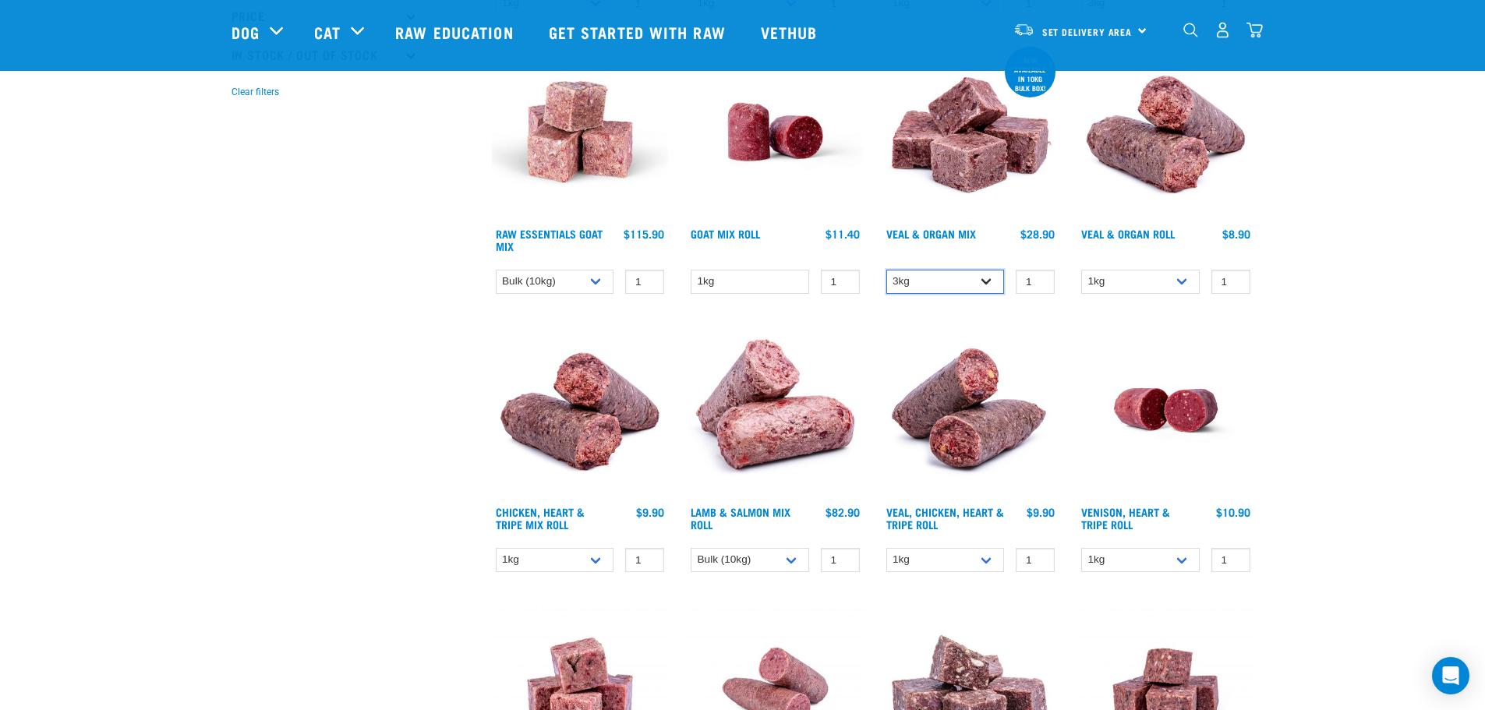
click at [886, 270] on select "3kg Bulk (10kg)" at bounding box center [945, 282] width 118 height 24
click at [1173, 278] on select "1kg Bulk (10kg)" at bounding box center [1140, 282] width 118 height 24
select select "920"
click at [1081, 270] on select "1kg Bulk (10kg)" at bounding box center [1140, 282] width 118 height 24
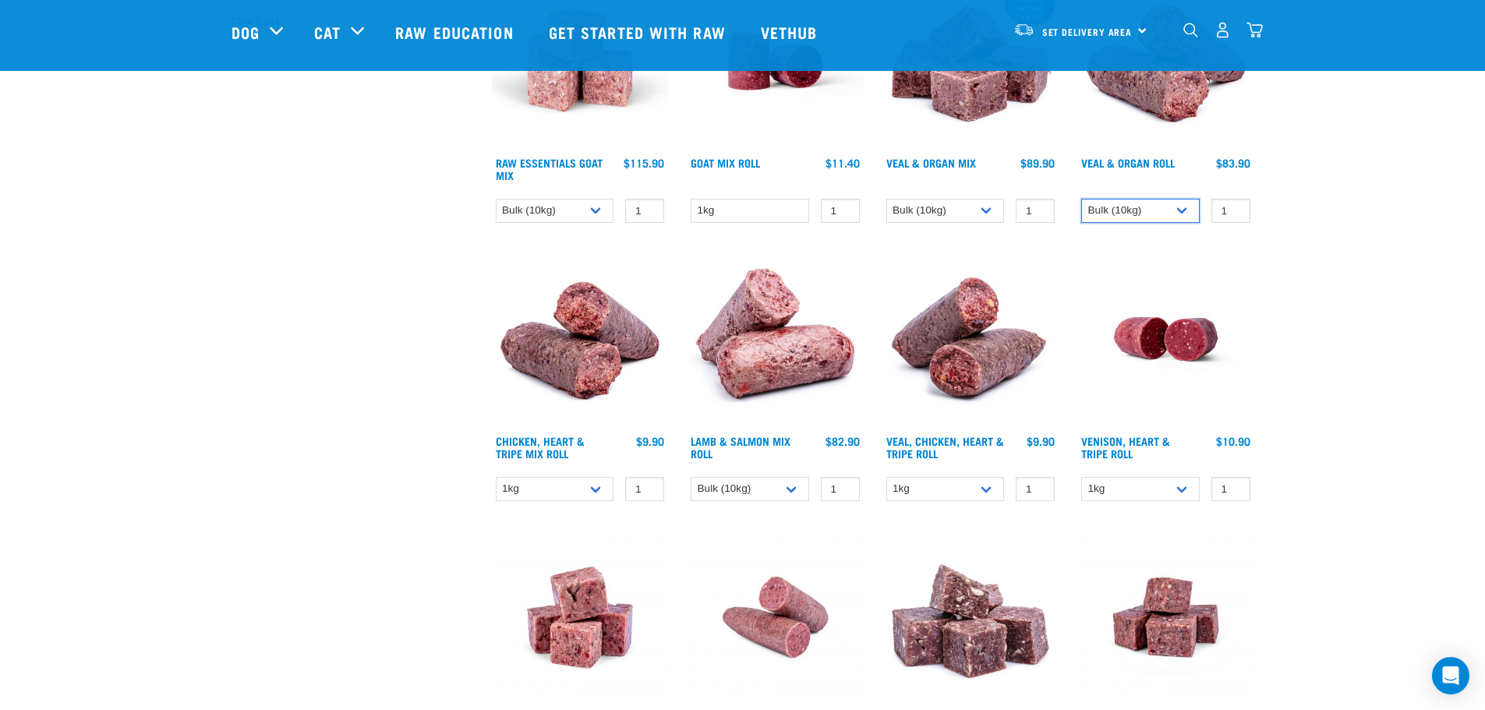
scroll to position [624, 0]
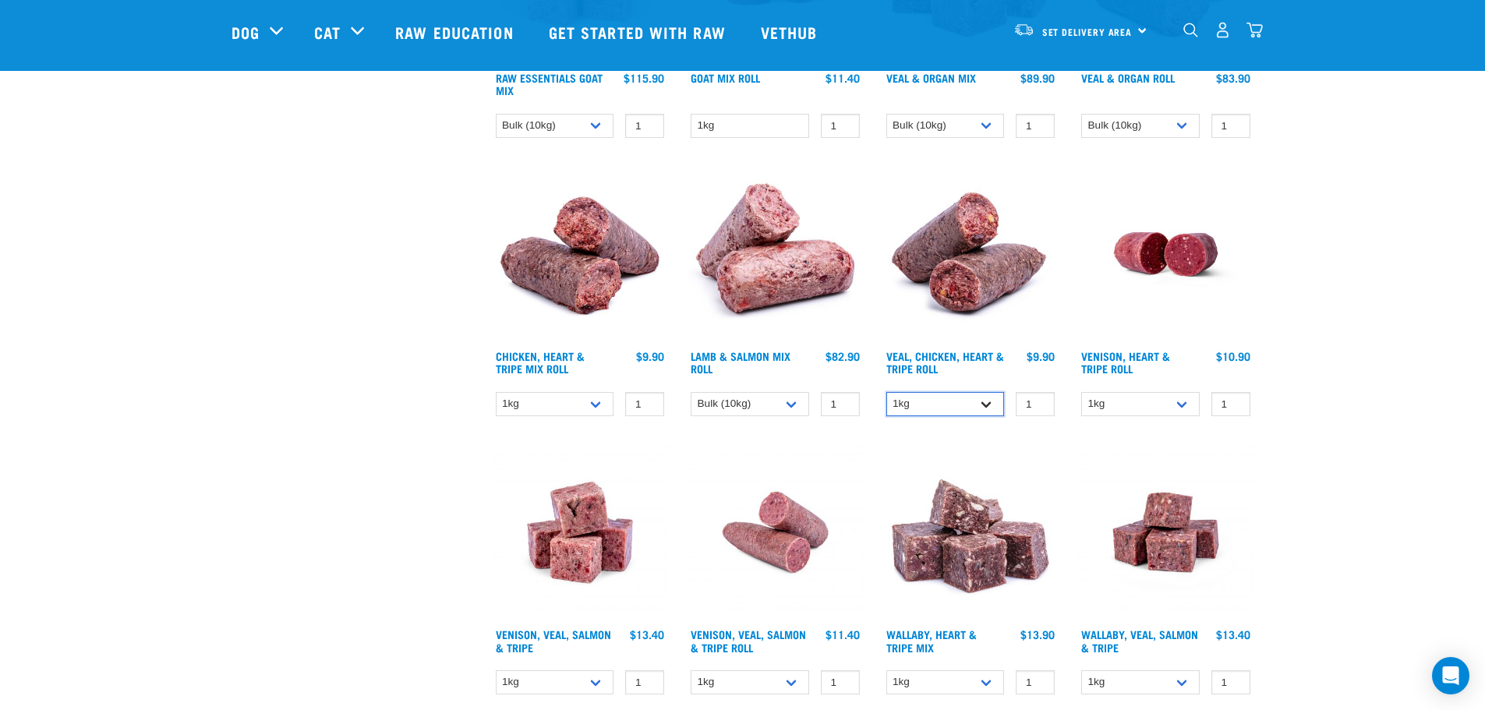
click at [983, 401] on select "1kg Bulk (10kg)" at bounding box center [945, 404] width 118 height 24
select select "176976"
click at [886, 392] on select "1kg Bulk (10kg)" at bounding box center [945, 404] width 118 height 24
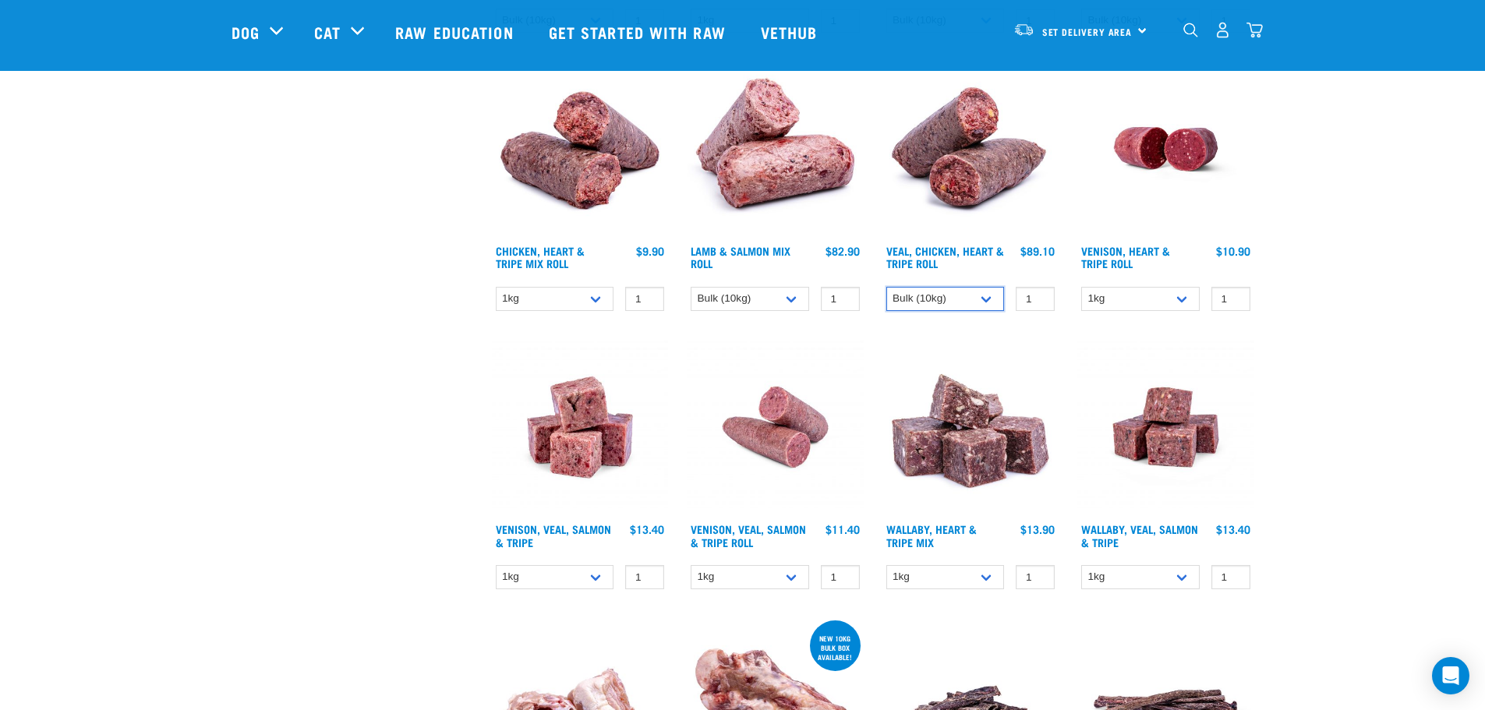
scroll to position [702, 0]
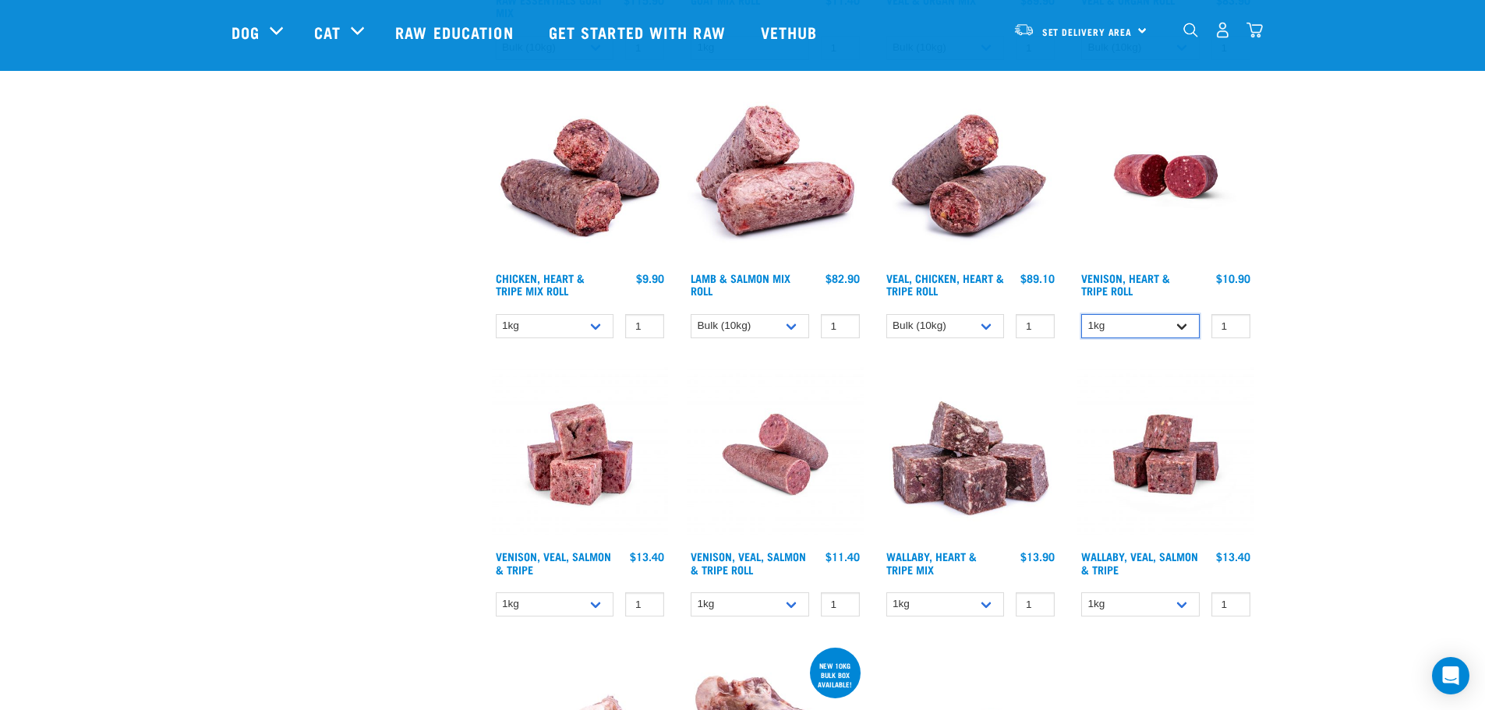
click at [1175, 334] on select "1kg Bulk (10kg)" at bounding box center [1140, 326] width 118 height 24
select select "418565"
click at [1081, 314] on select "1kg Bulk (10kg)" at bounding box center [1140, 326] width 118 height 24
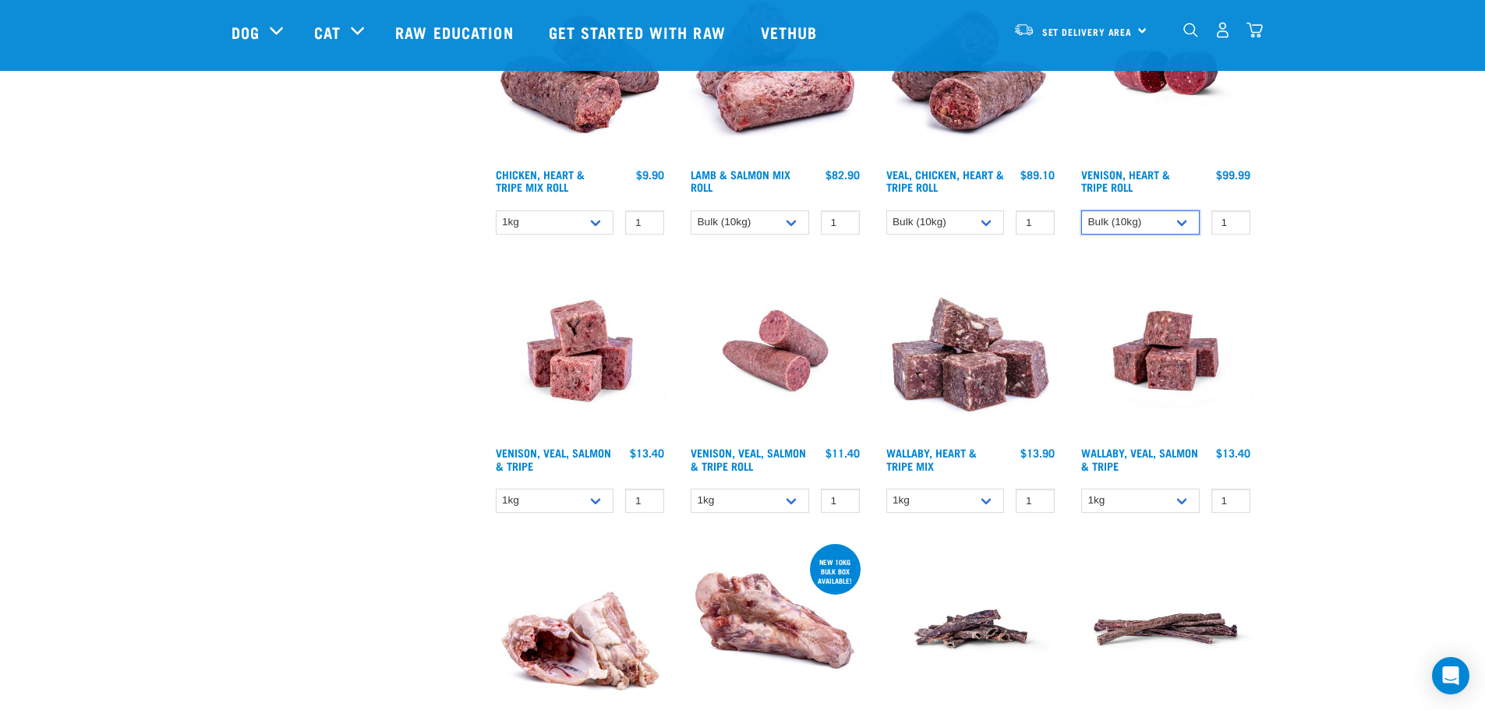
scroll to position [857, 0]
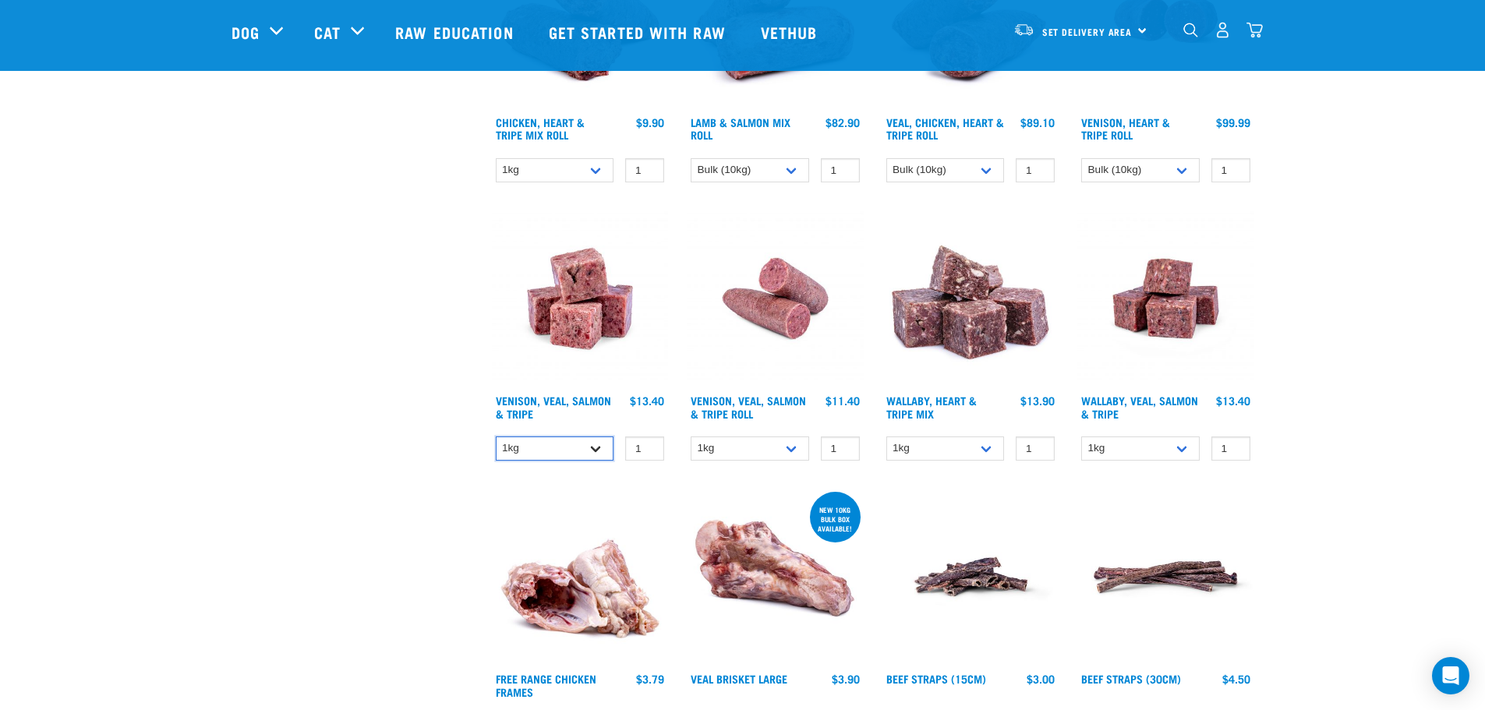
click at [589, 445] on select "1kg 3kg Bulk (18kg)" at bounding box center [555, 449] width 118 height 24
click at [792, 450] on select "1kg Bulk (10kg)" at bounding box center [750, 449] width 118 height 24
select select "336057"
click at [691, 437] on select "1kg Bulk (10kg)" at bounding box center [750, 449] width 118 height 24
click at [976, 447] on select "1kg 3kg Bulk (10kg)" at bounding box center [945, 449] width 118 height 24
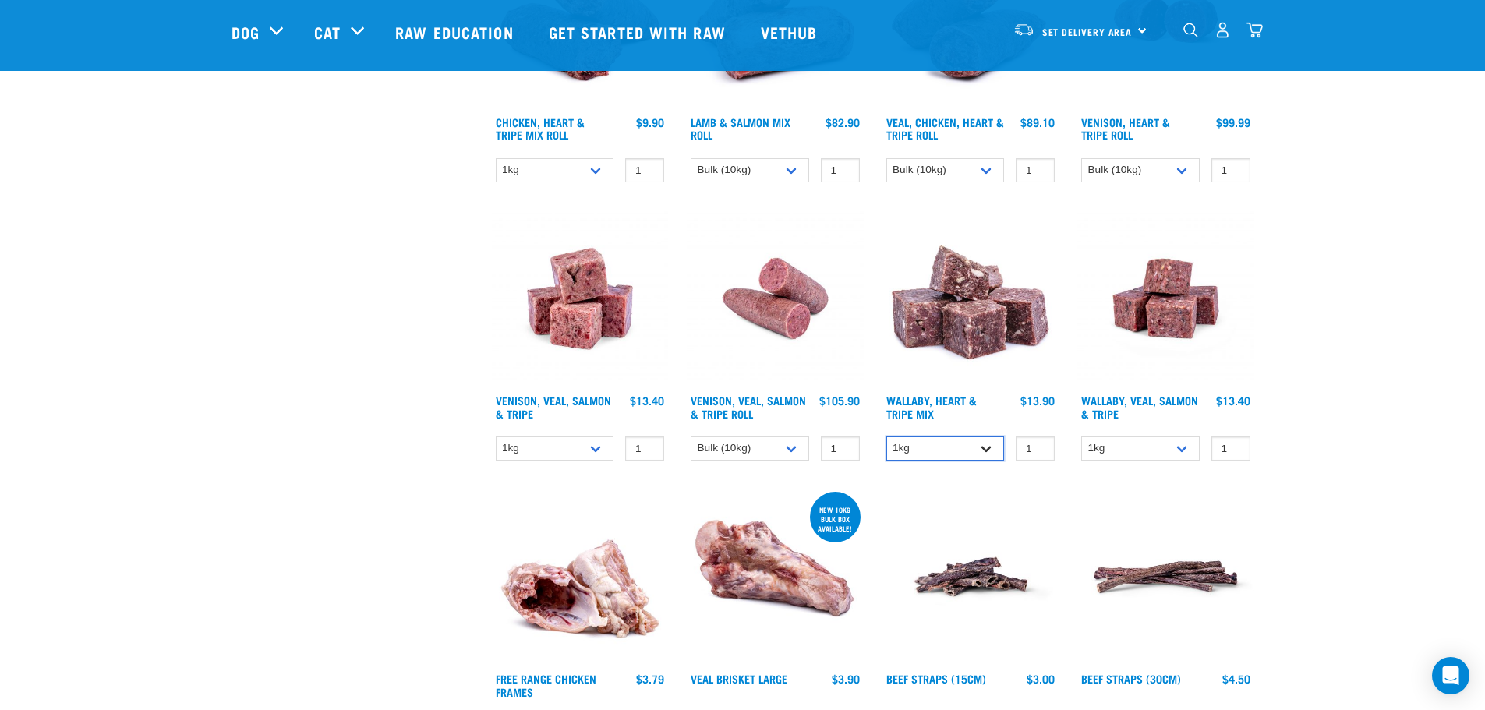
select select "953"
click at [886, 437] on select "1kg 3kg Bulk (10kg)" at bounding box center [945, 449] width 118 height 24
